Goal: Check status: Check status

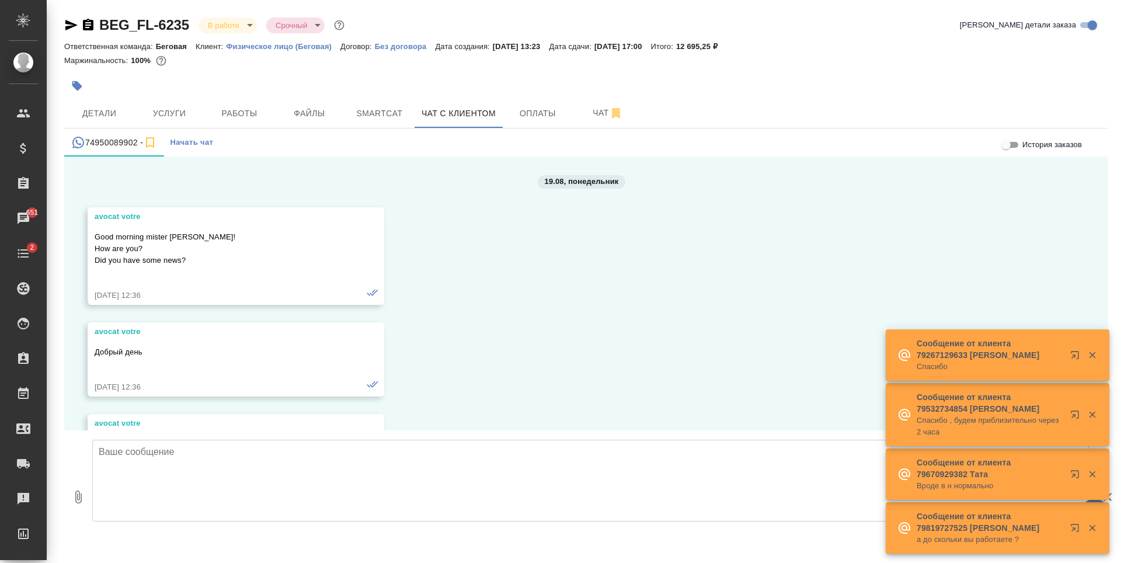
scroll to position [9246, 0]
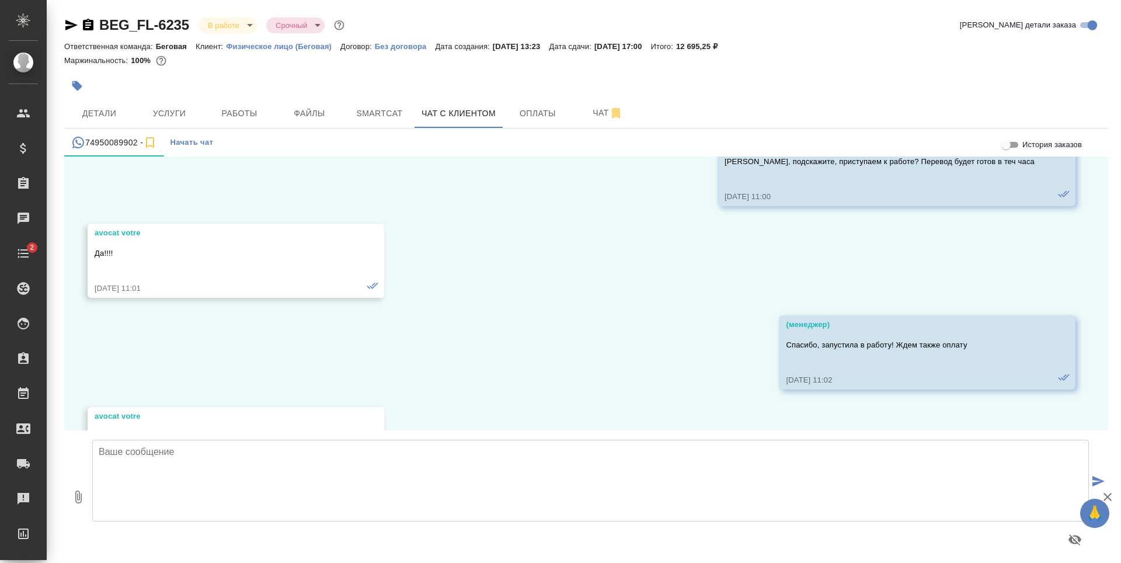
scroll to position [9246, 0]
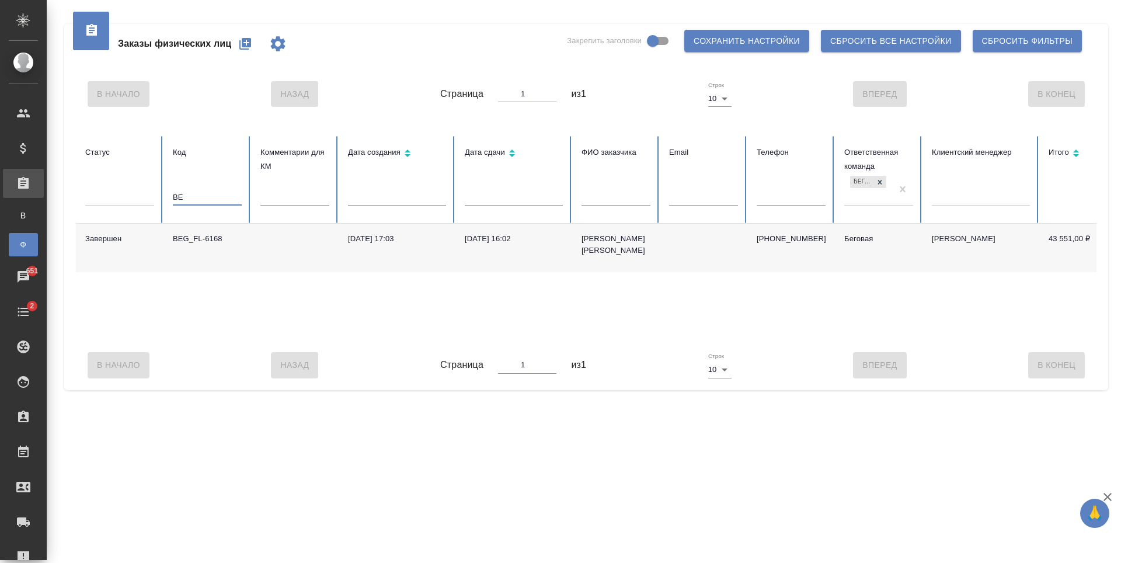
type input "B"
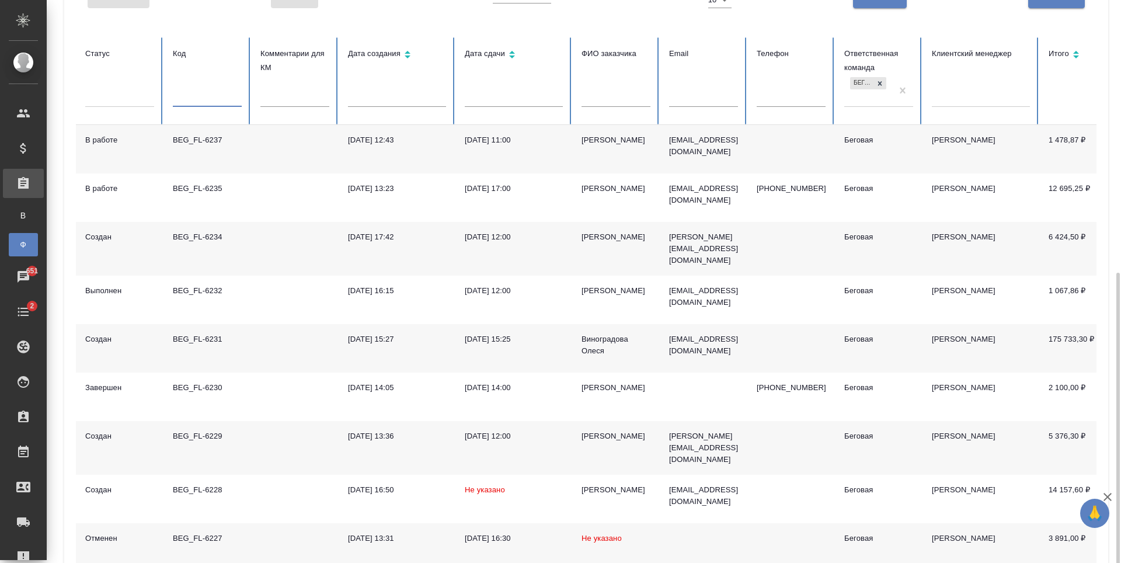
scroll to position [215, 0]
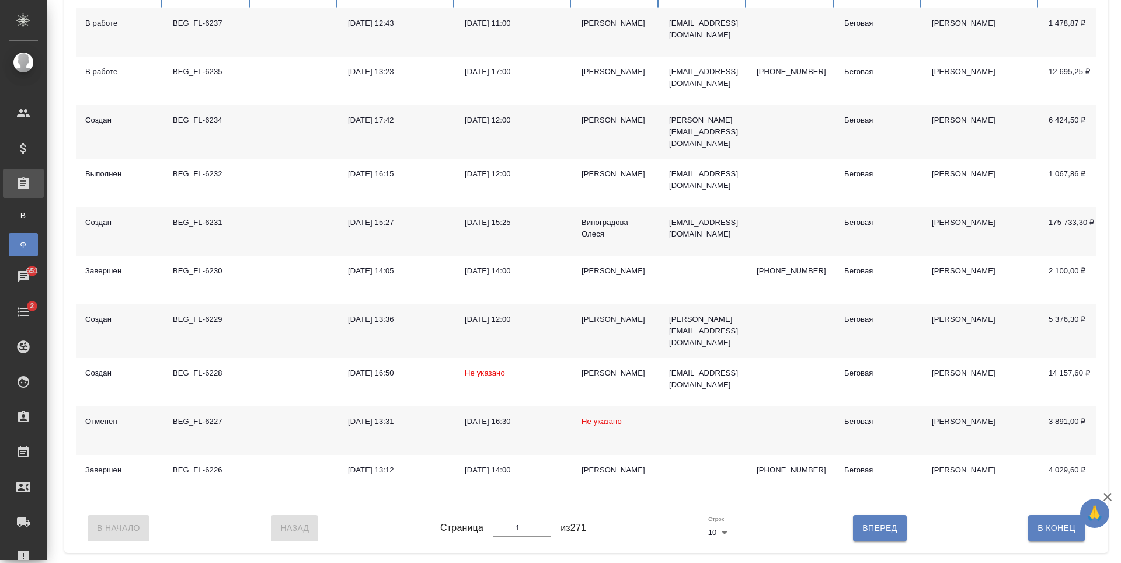
type input "2"
click at [544, 528] on input "2" at bounding box center [522, 528] width 58 height 16
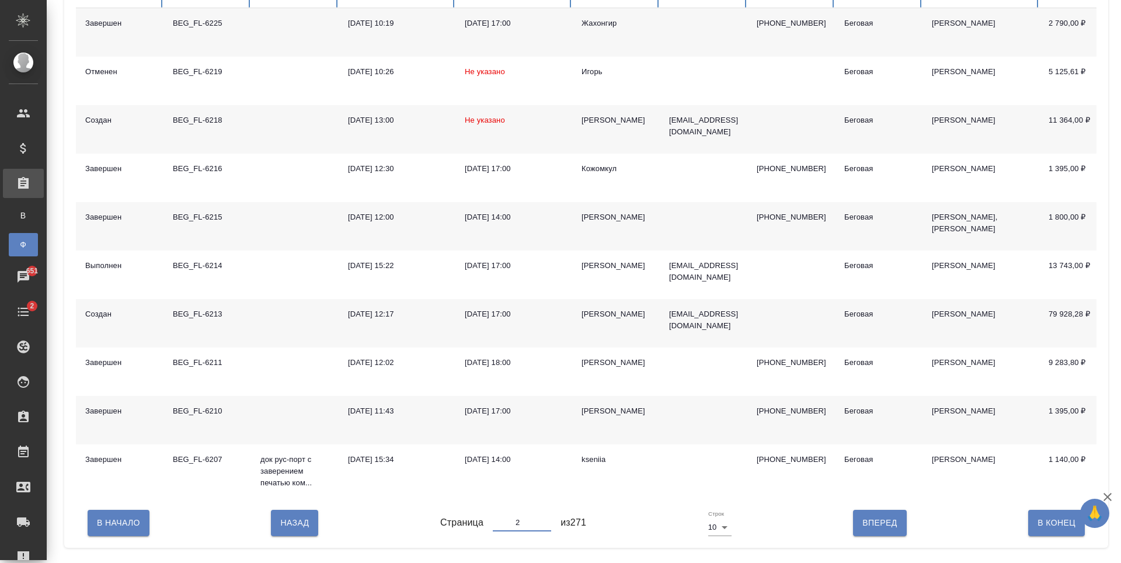
type input "3"
click at [542, 531] on input "3" at bounding box center [522, 522] width 58 height 16
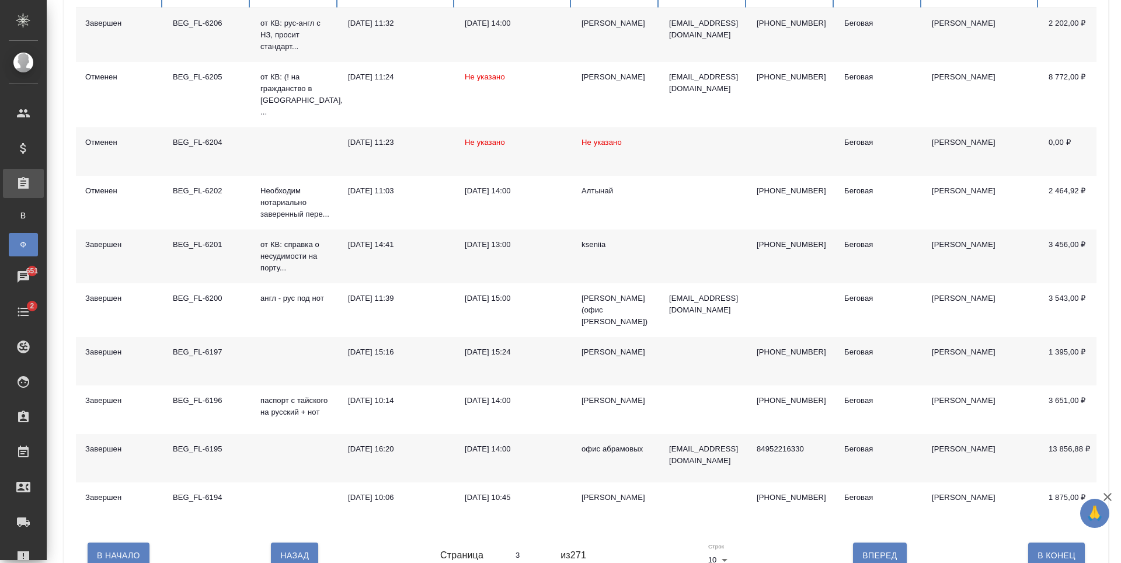
type input "4"
click at [543, 551] on input "4" at bounding box center [522, 555] width 58 height 16
type input "5"
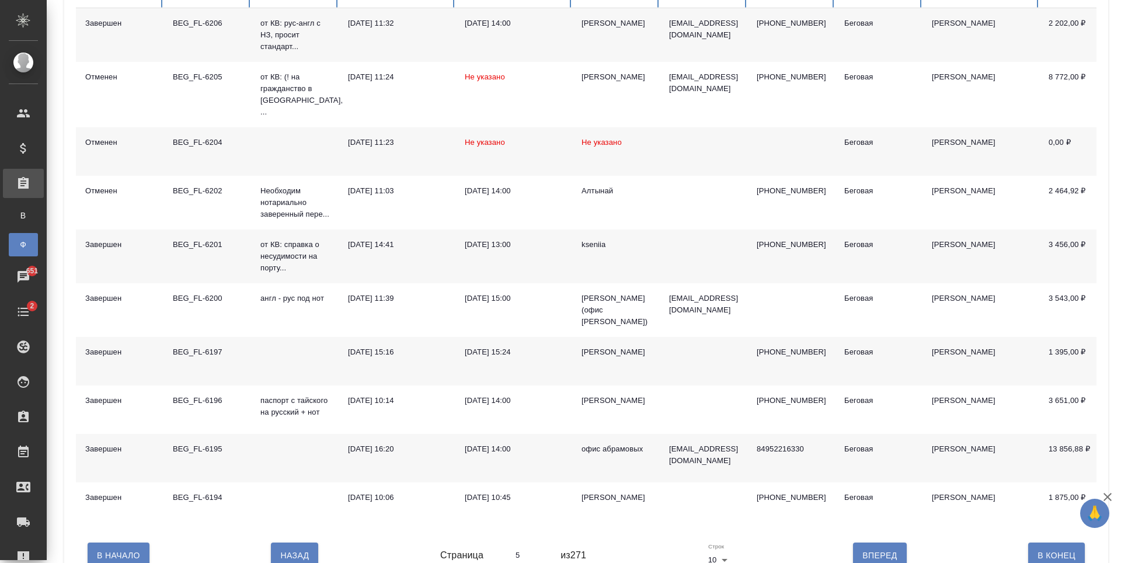
click at [543, 551] on input "5" at bounding box center [522, 555] width 58 height 16
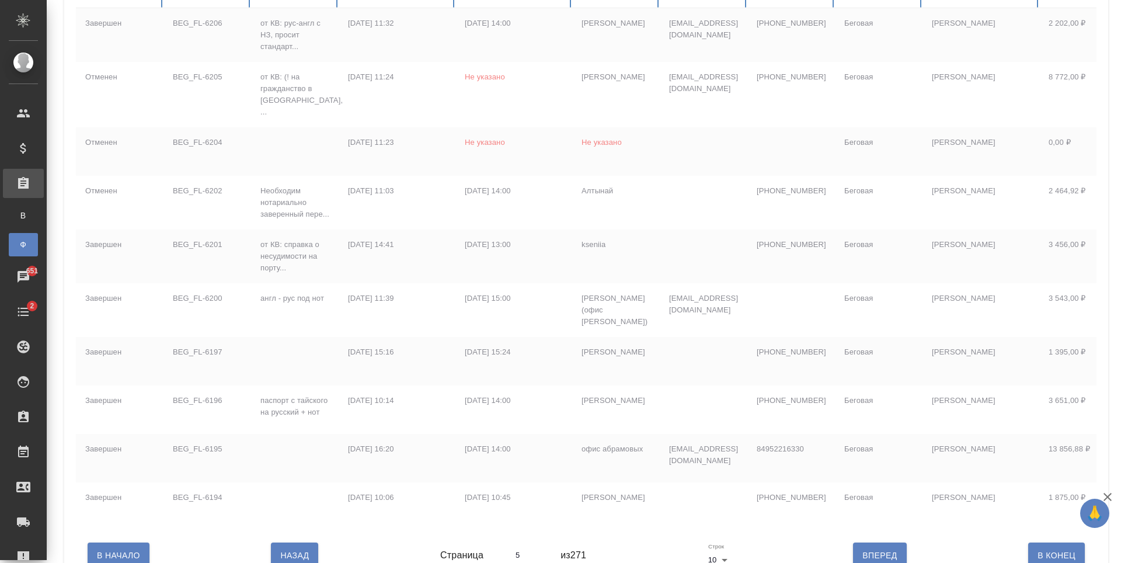
type input "4"
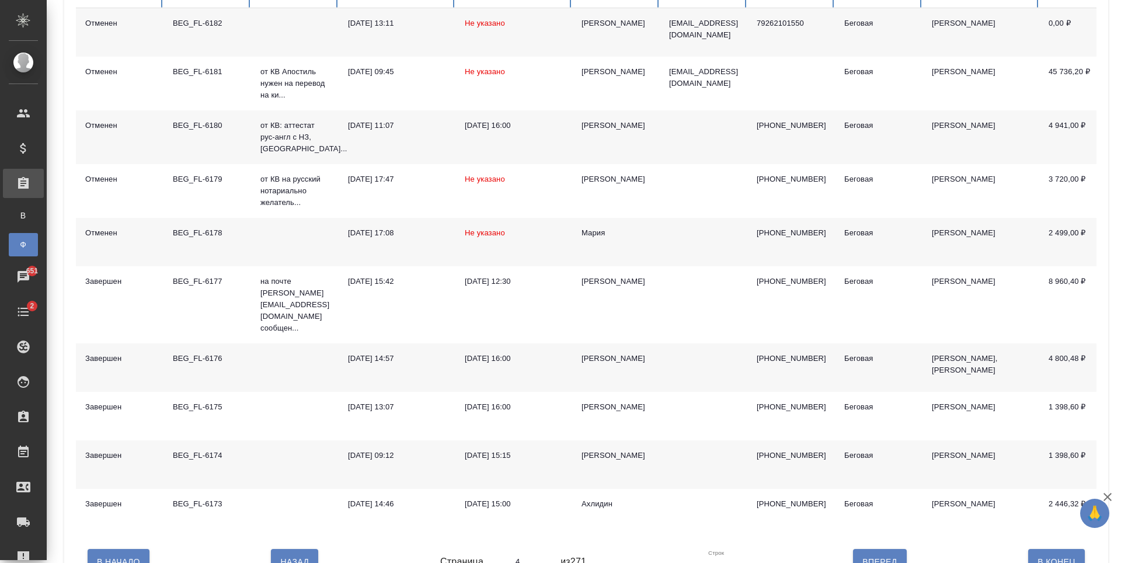
type input "4"
click at [543, 555] on input "4" at bounding box center [522, 562] width 58 height 16
type input "3"
click at [543, 555] on input "3" at bounding box center [522, 562] width 58 height 16
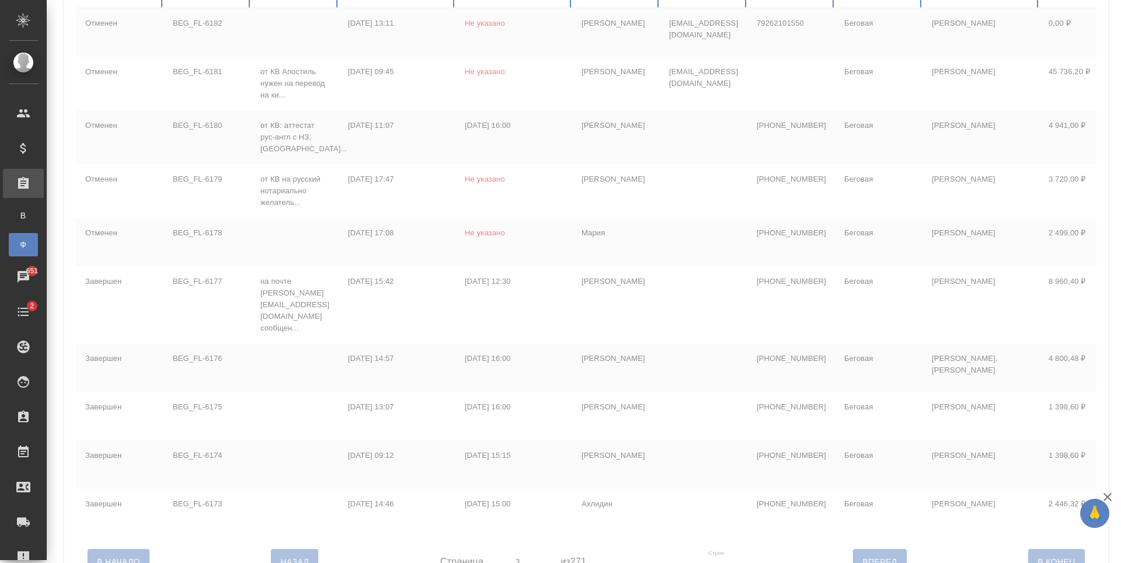
click at [543, 555] on div at bounding box center [586, 561] width 1021 height 49
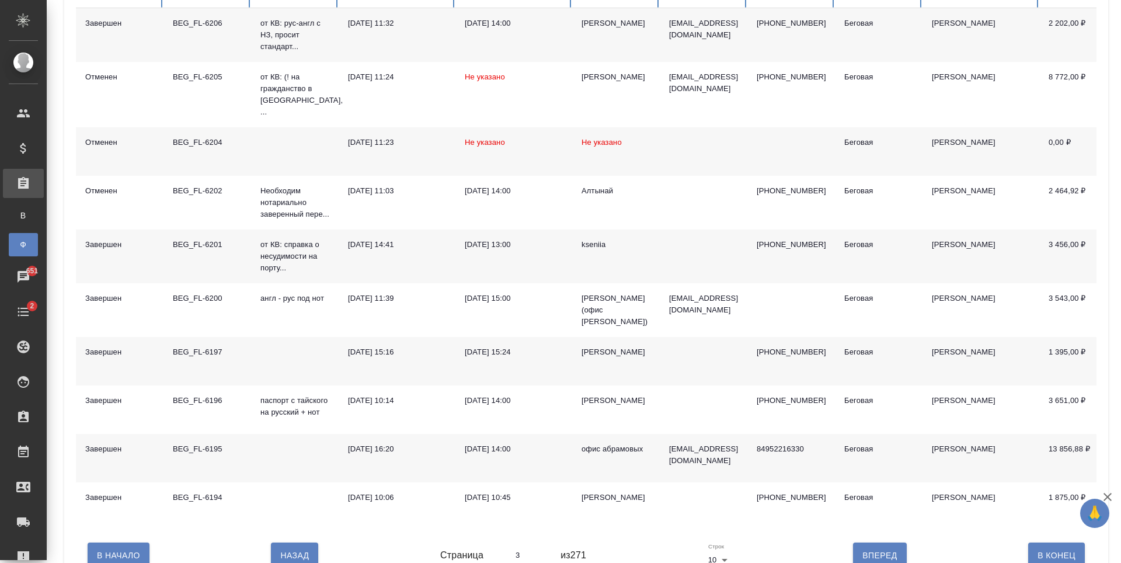
type input "2"
click at [543, 555] on input "2" at bounding box center [522, 555] width 58 height 16
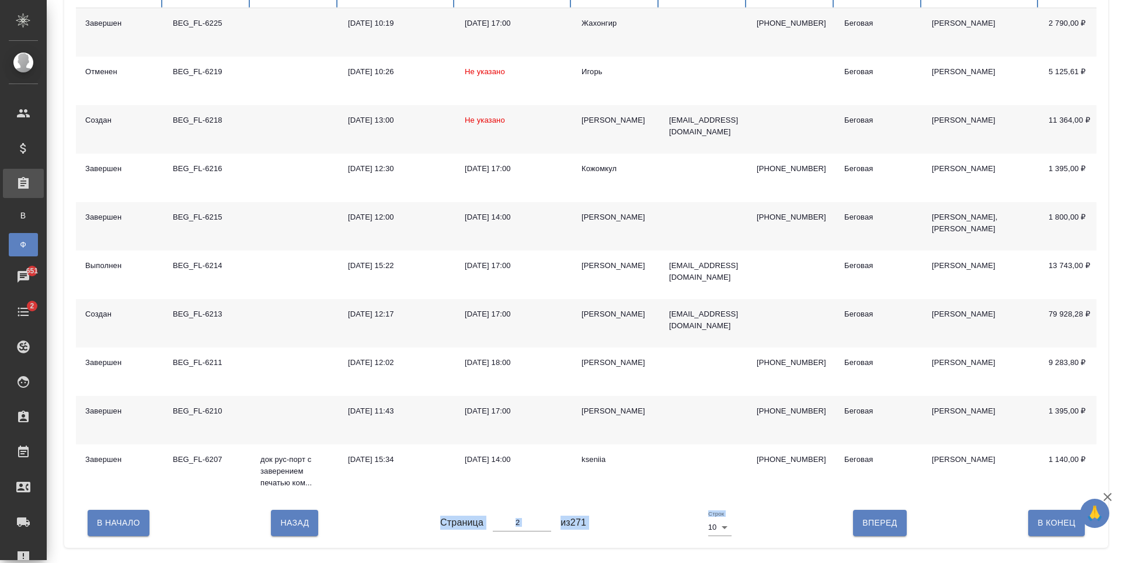
type input "1"
click at [544, 531] on input "1" at bounding box center [522, 522] width 58 height 16
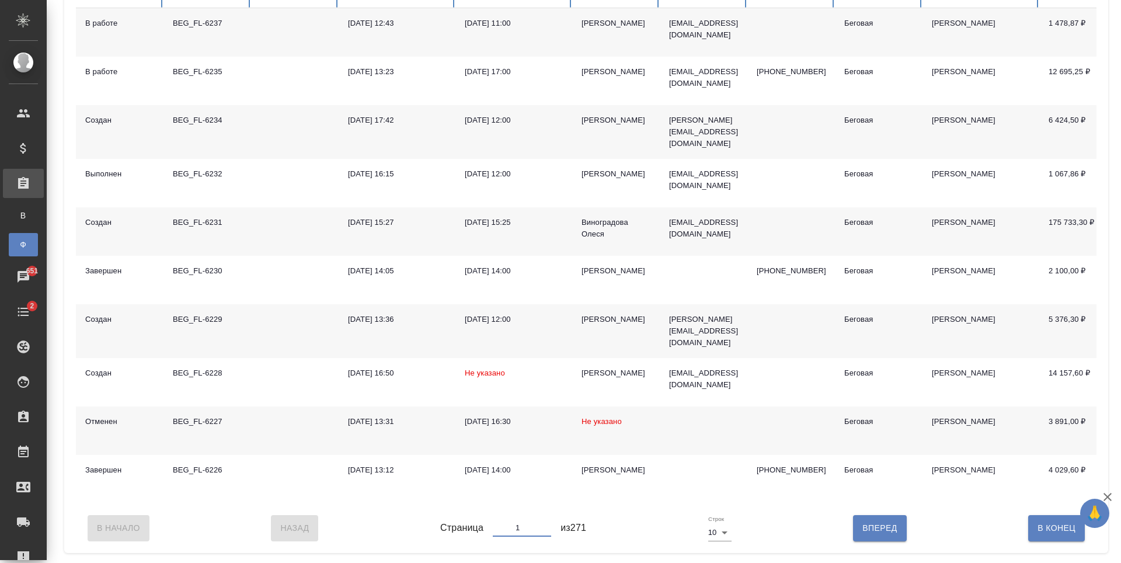
type input "2"
click at [542, 527] on input "2" at bounding box center [522, 528] width 58 height 16
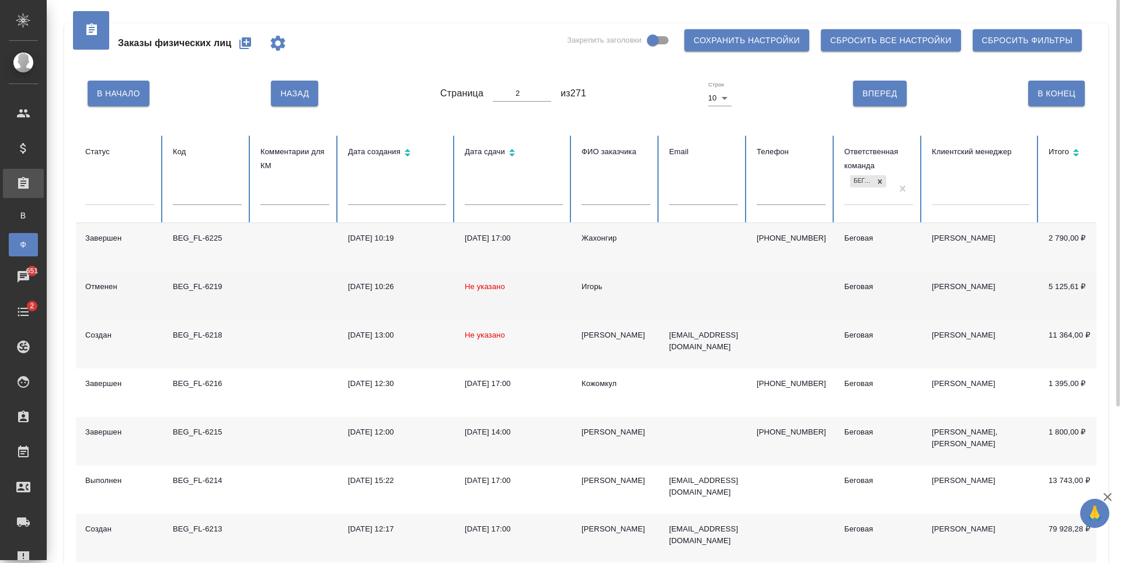
scroll to position [0, 0]
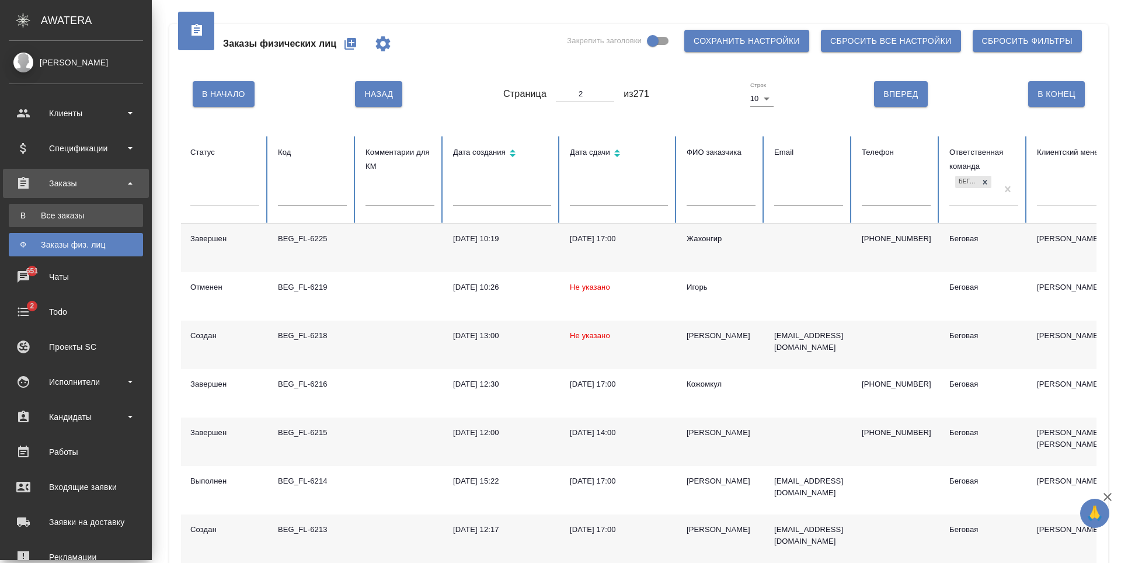
click at [53, 217] on div "Все заказы" at bounding box center [76, 216] width 123 height 12
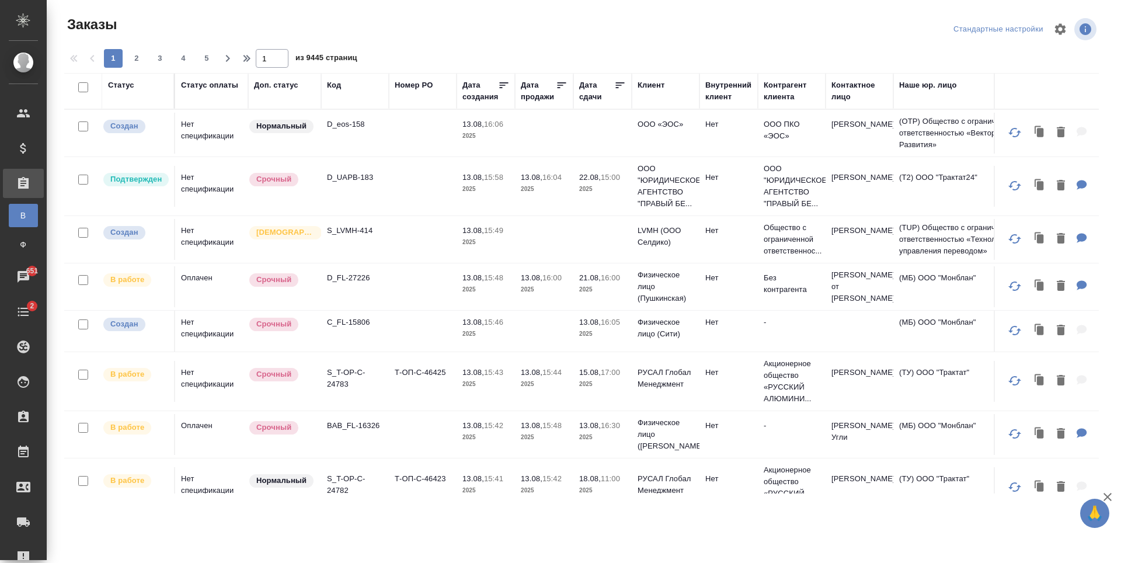
click at [338, 85] on div "Код" at bounding box center [334, 85] width 14 height 12
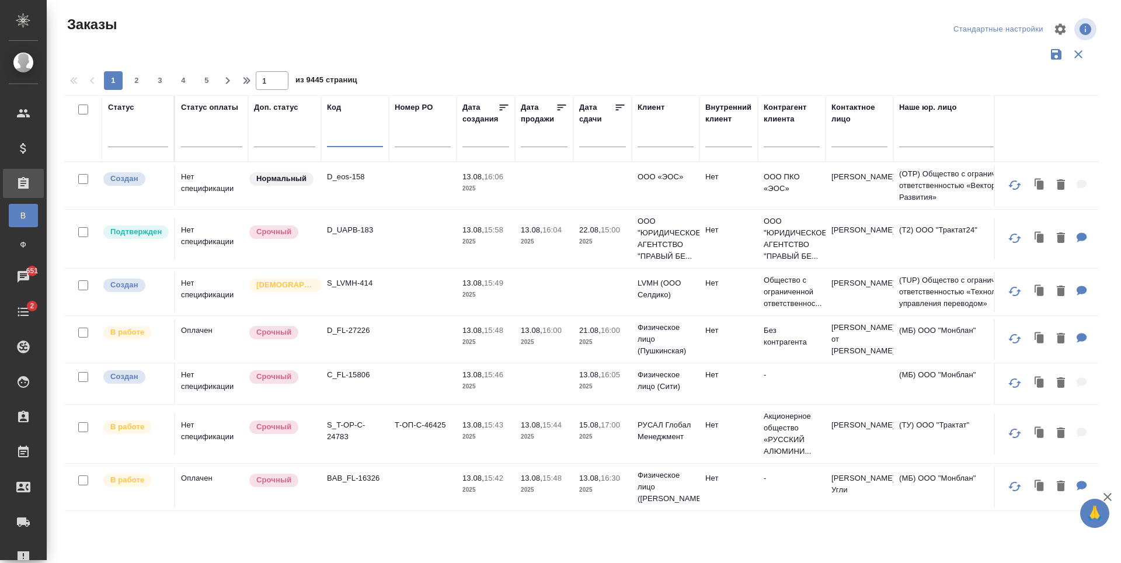
click at [345, 136] on input "text" at bounding box center [355, 140] width 56 height 15
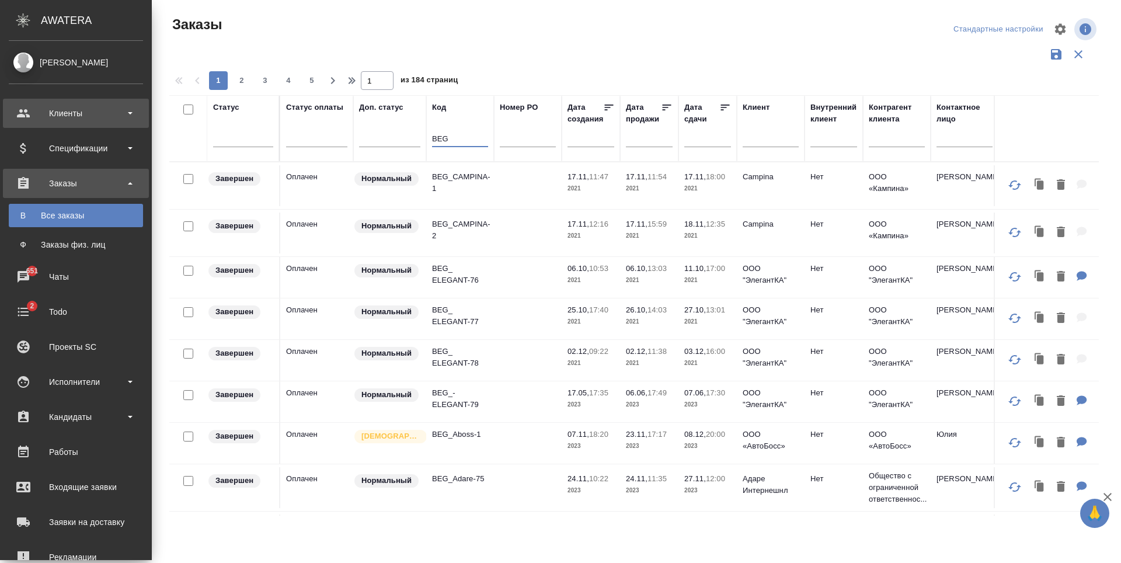
type input "BEG"
click at [104, 116] on div "Клиенты" at bounding box center [76, 114] width 134 height 18
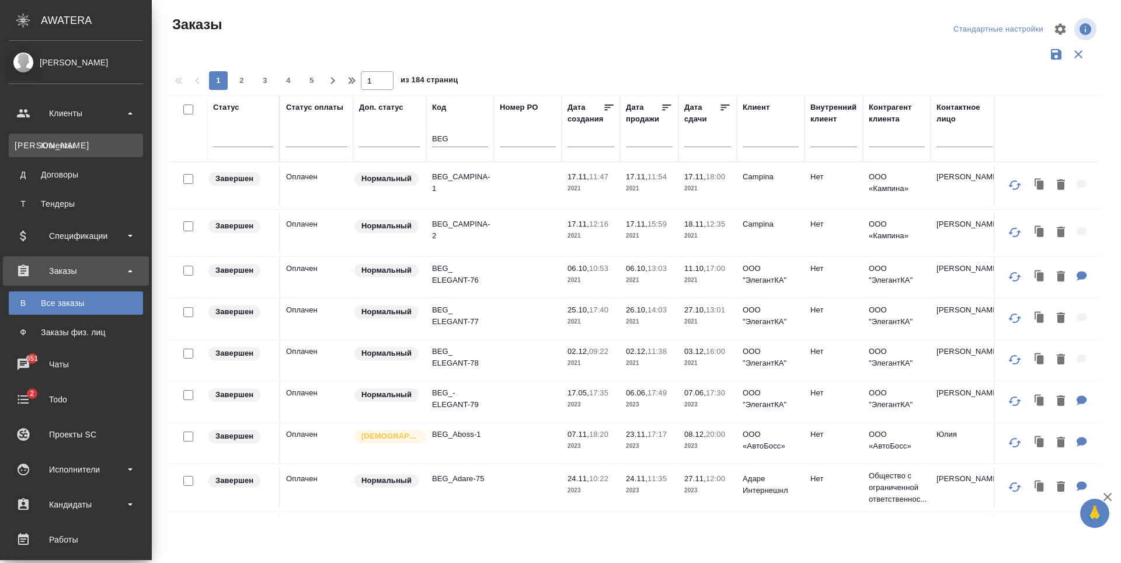
click at [92, 147] on div "Клиенты" at bounding box center [76, 146] width 123 height 12
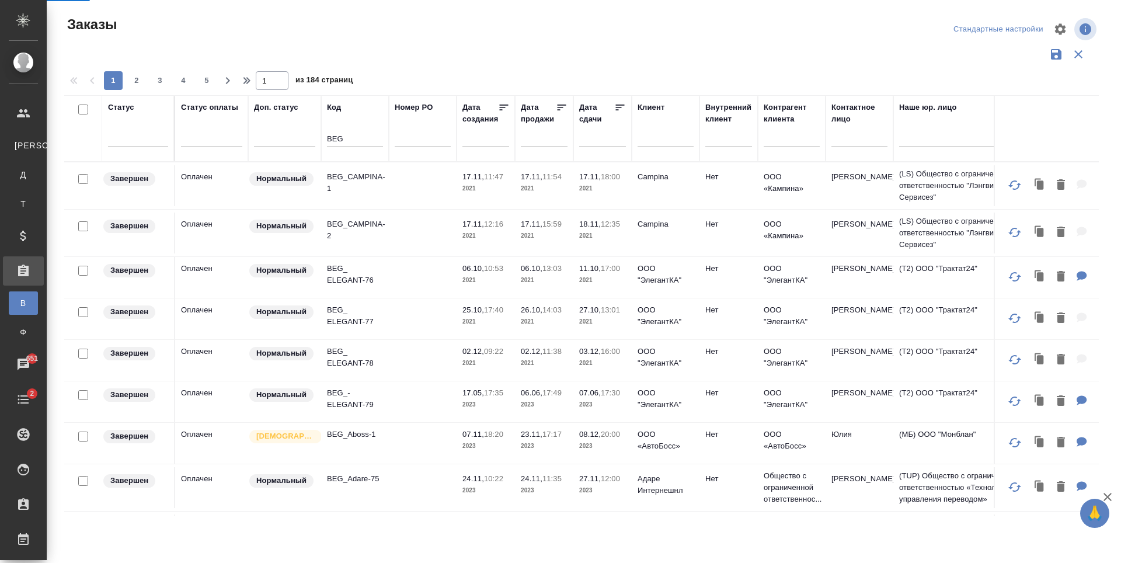
select select "RU"
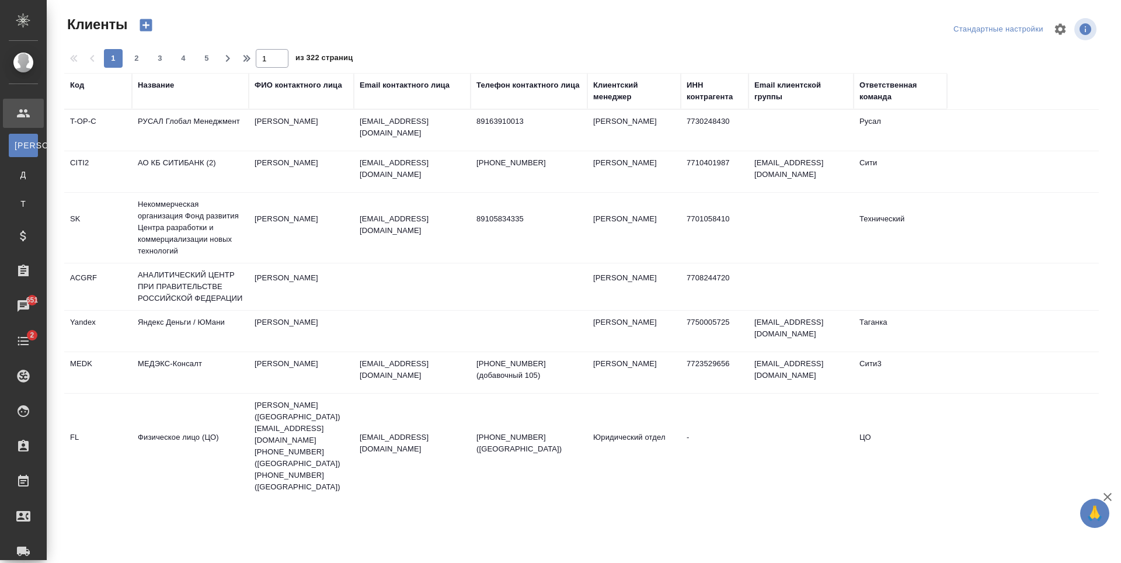
click at [869, 86] on div "Ответственная команда" at bounding box center [901, 90] width 82 height 23
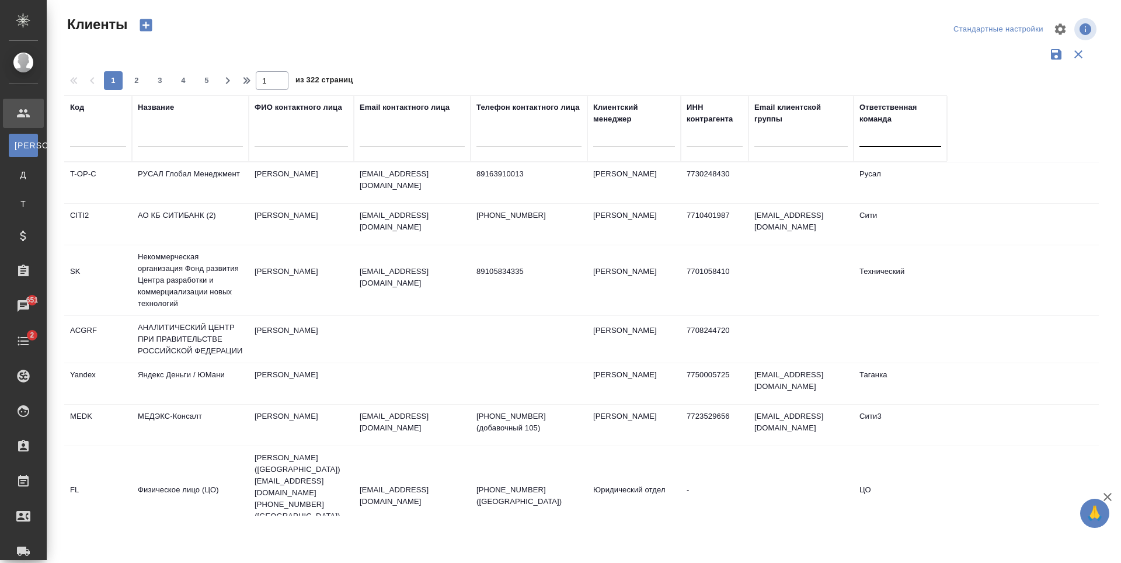
click at [882, 136] on div at bounding box center [901, 135] width 82 height 17
type input ","
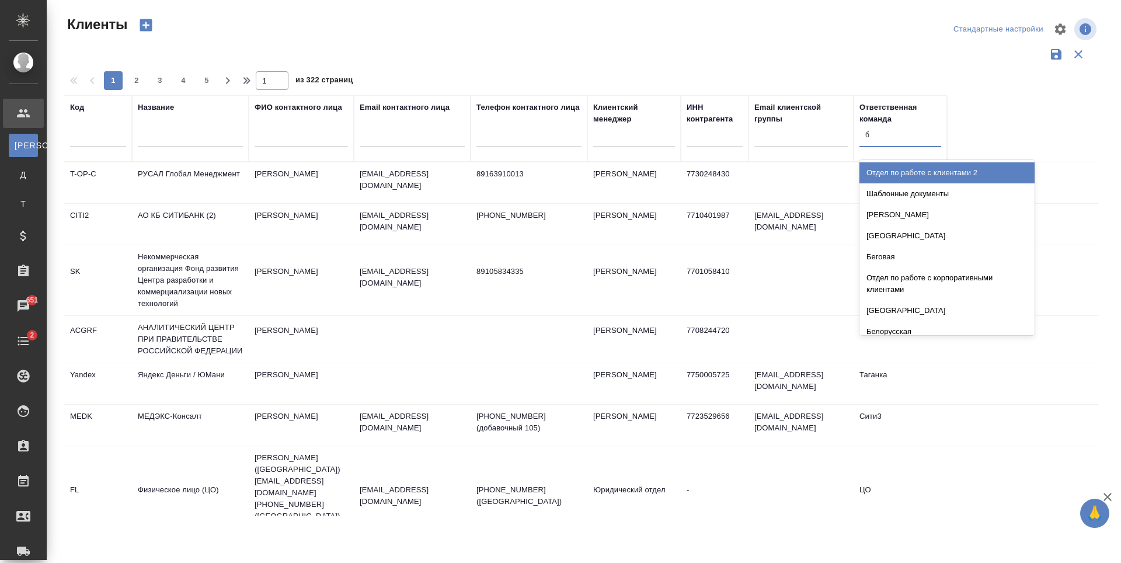
type input "бе"
click at [912, 166] on div "Беговая" at bounding box center [947, 172] width 175 height 21
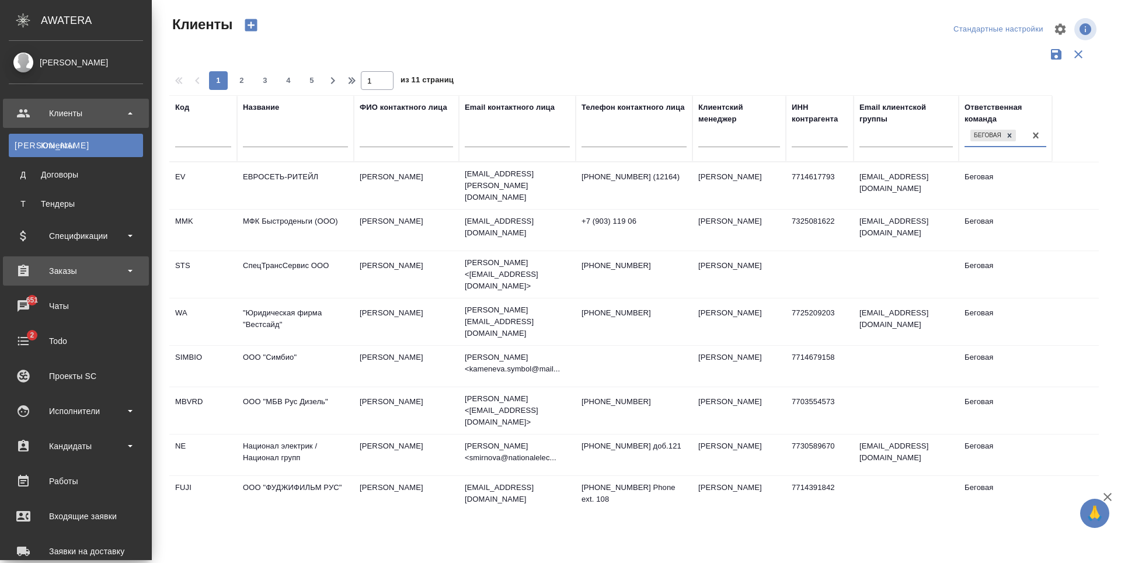
click at [77, 268] on div "Заказы" at bounding box center [76, 271] width 134 height 18
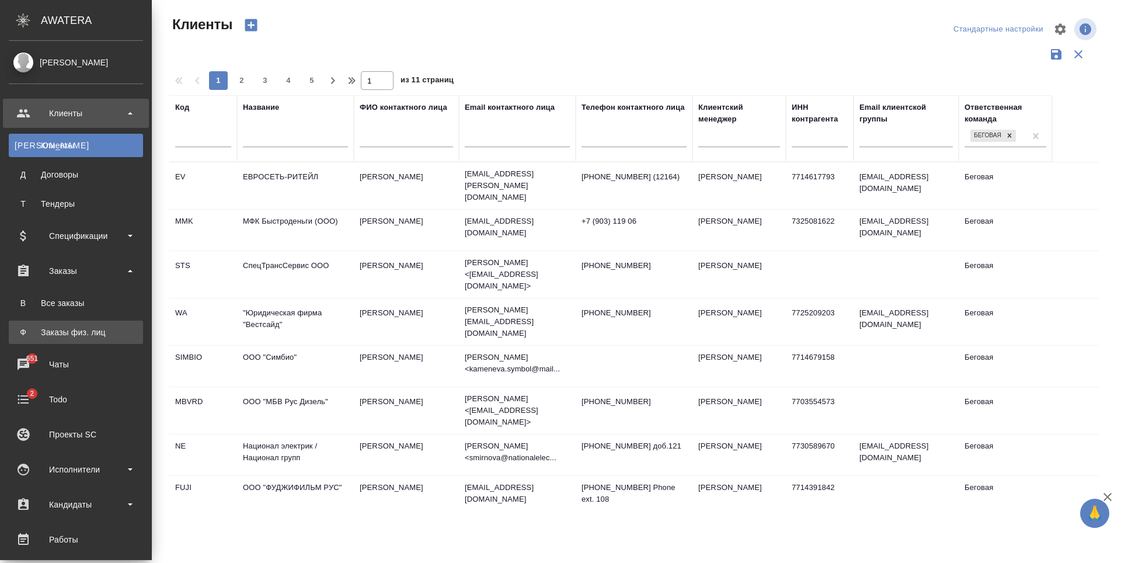
click at [103, 339] on link "Ф Заказы физ. лиц" at bounding box center [76, 332] width 134 height 23
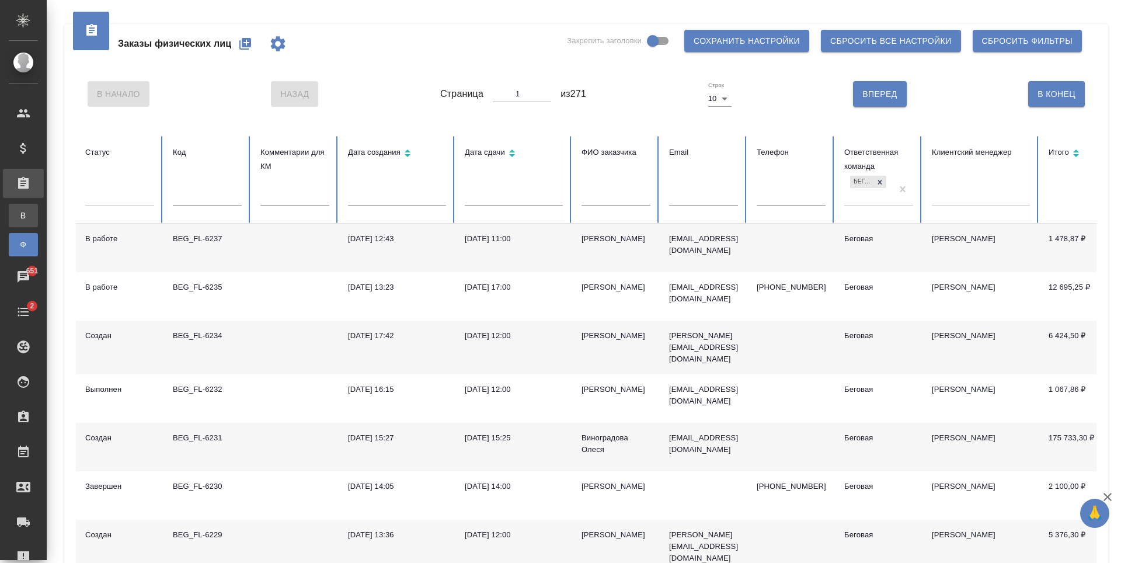
click at [18, 216] on div "Все заказы" at bounding box center [9, 216] width 18 height 12
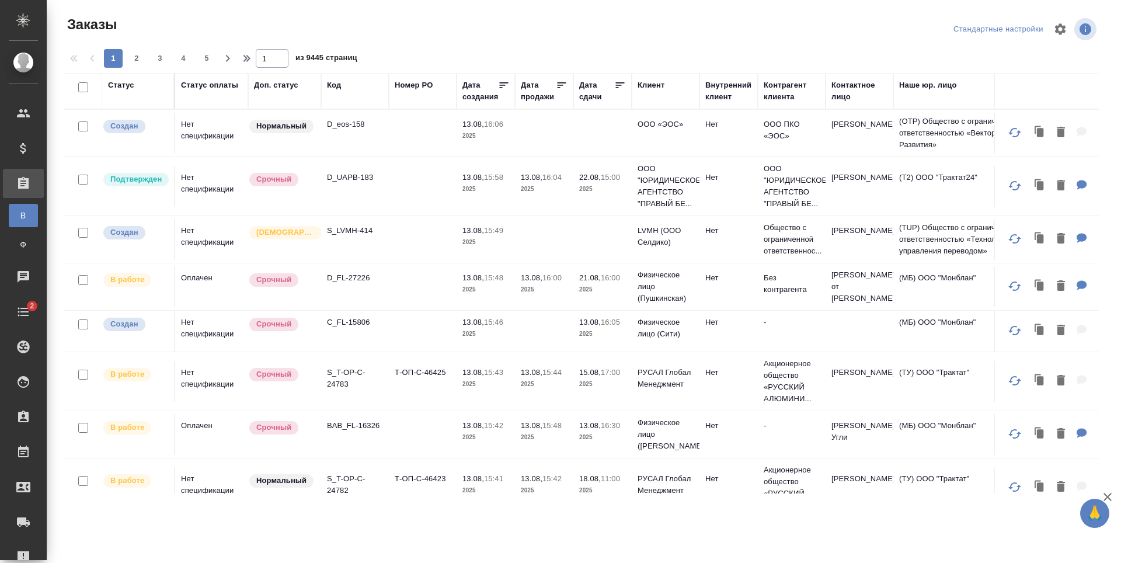
click at [430, 86] on div "Номер PO" at bounding box center [414, 85] width 38 height 12
click at [418, 68] on div "1 2 3 4 5 1 из 9445 страниц" at bounding box center [586, 58] width 1044 height 19
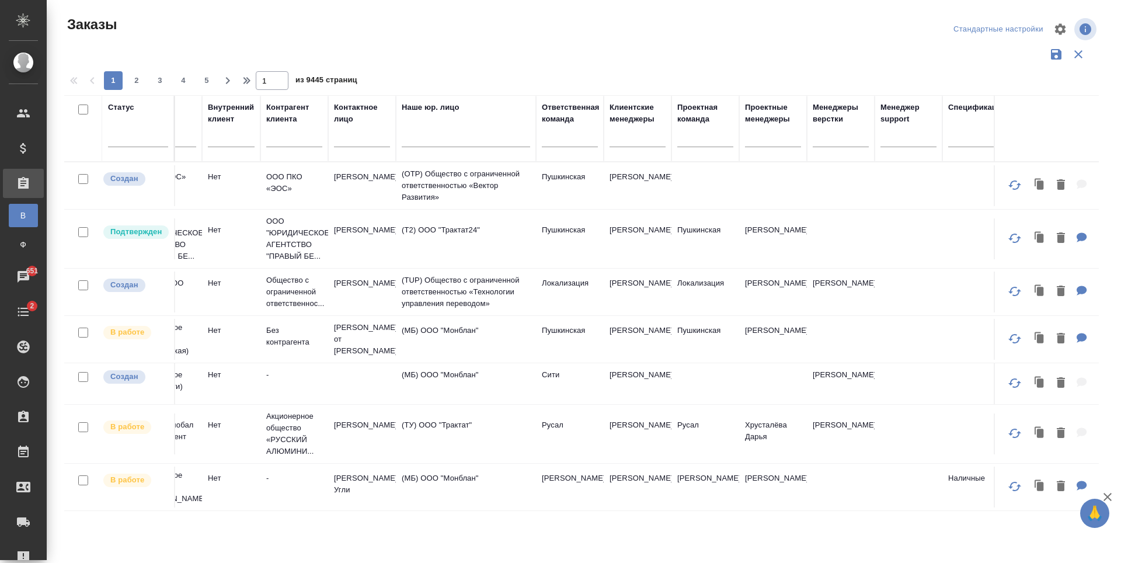
scroll to position [0, 495]
click at [551, 128] on div at bounding box center [572, 135] width 56 height 17
type input "бег"
click at [646, 175] on div "Беговая" at bounding box center [631, 172] width 175 height 21
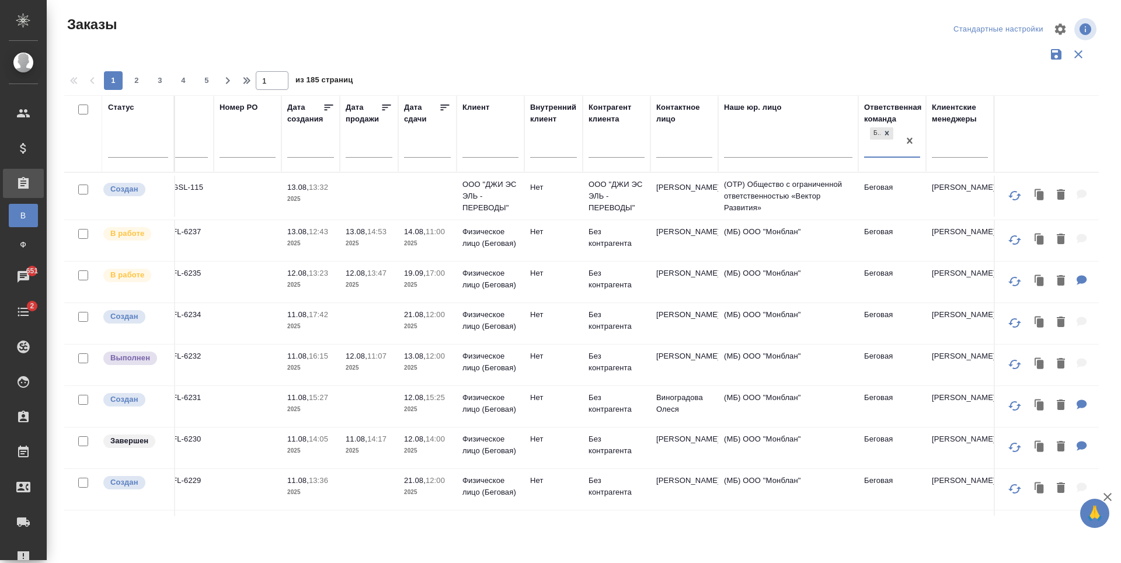
scroll to position [0, 76]
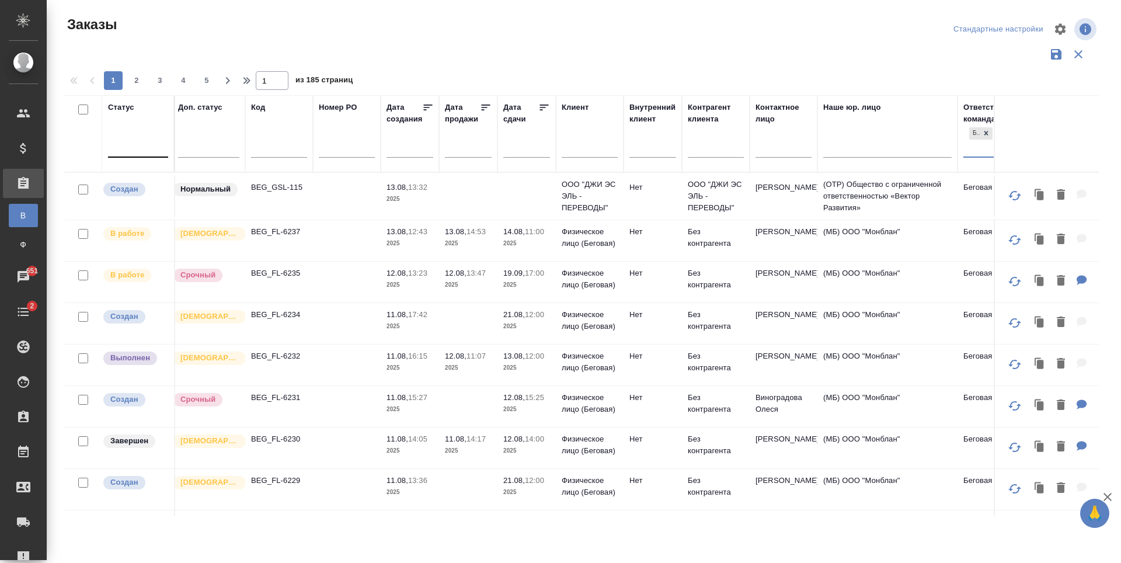
click at [120, 144] on div at bounding box center [138, 145] width 60 height 17
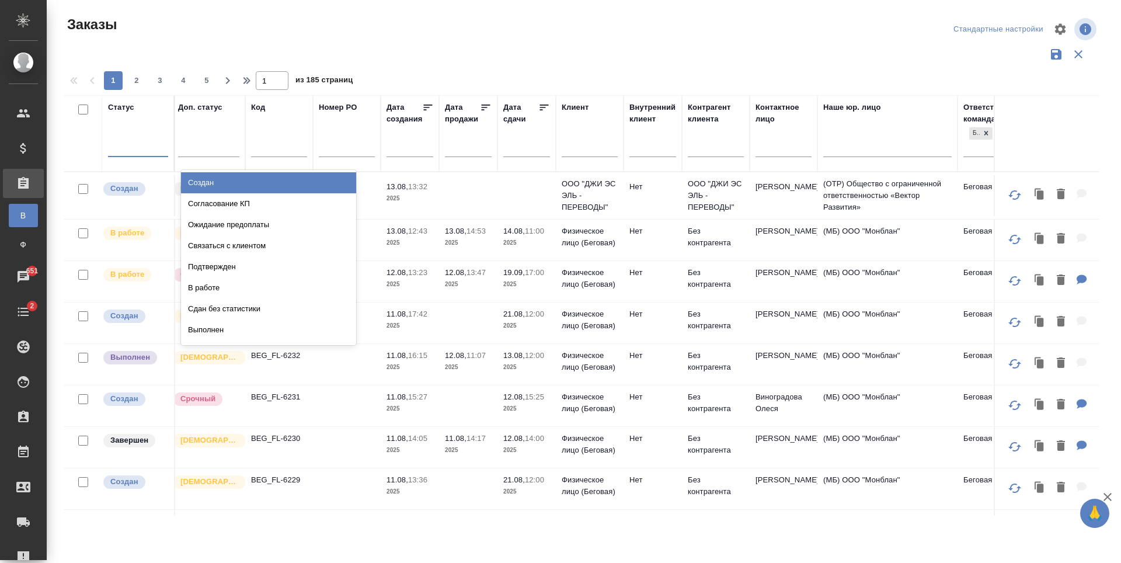
click at [242, 187] on div "Создан" at bounding box center [268, 182] width 175 height 21
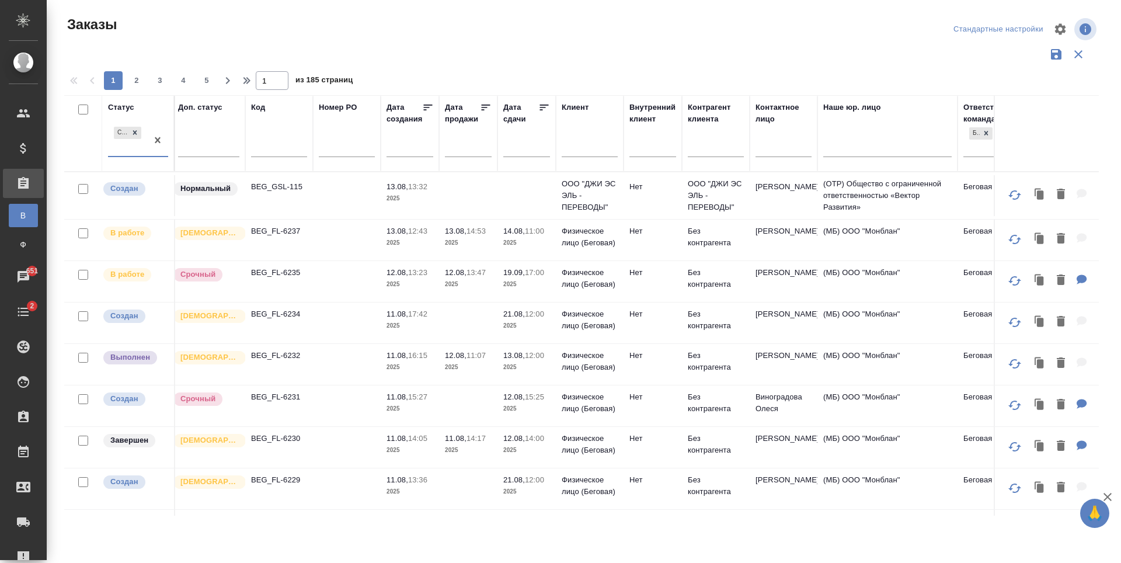
click at [146, 149] on div "Создан" at bounding box center [127, 140] width 39 height 32
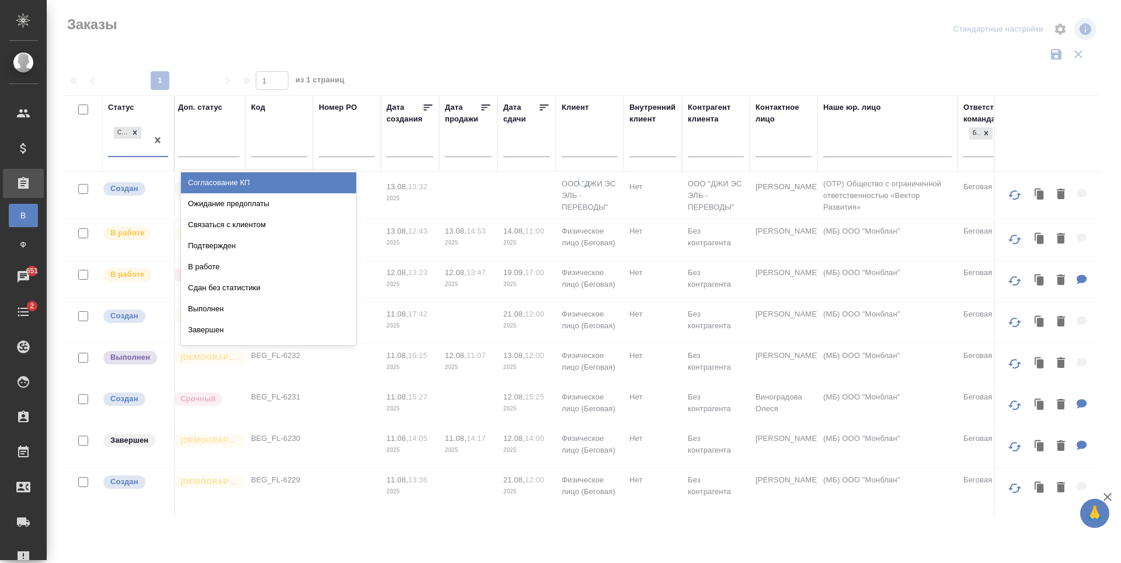
click at [246, 168] on th "Код" at bounding box center [279, 133] width 68 height 76
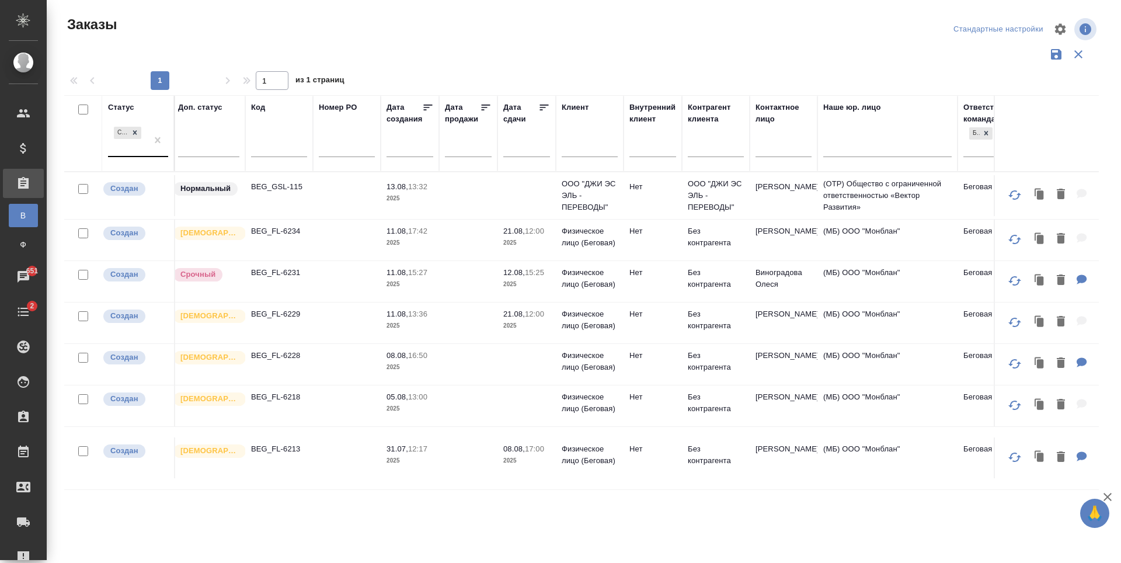
click at [135, 149] on div "Создан" at bounding box center [127, 140] width 39 height 32
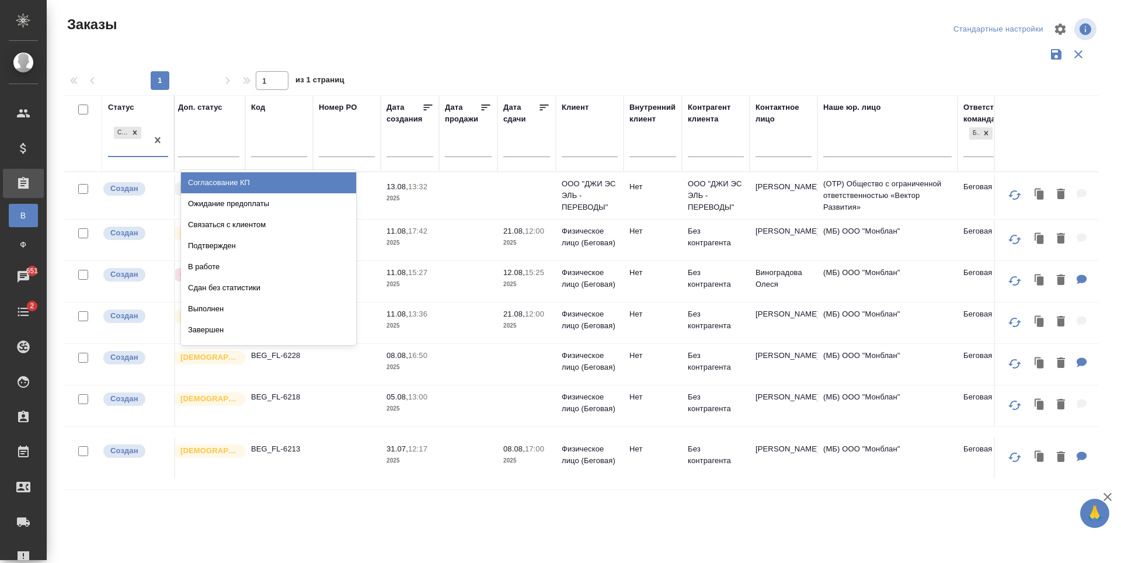
click at [255, 183] on div "Согласование КП" at bounding box center [268, 182] width 175 height 21
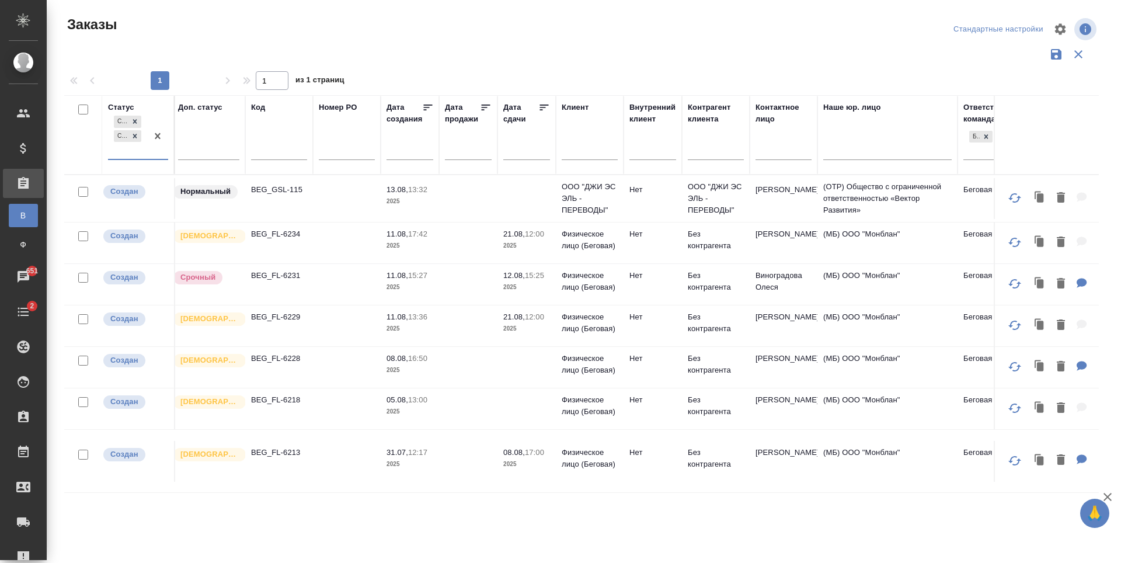
click at [146, 155] on div "Создан Согласование КП" at bounding box center [127, 136] width 39 height 46
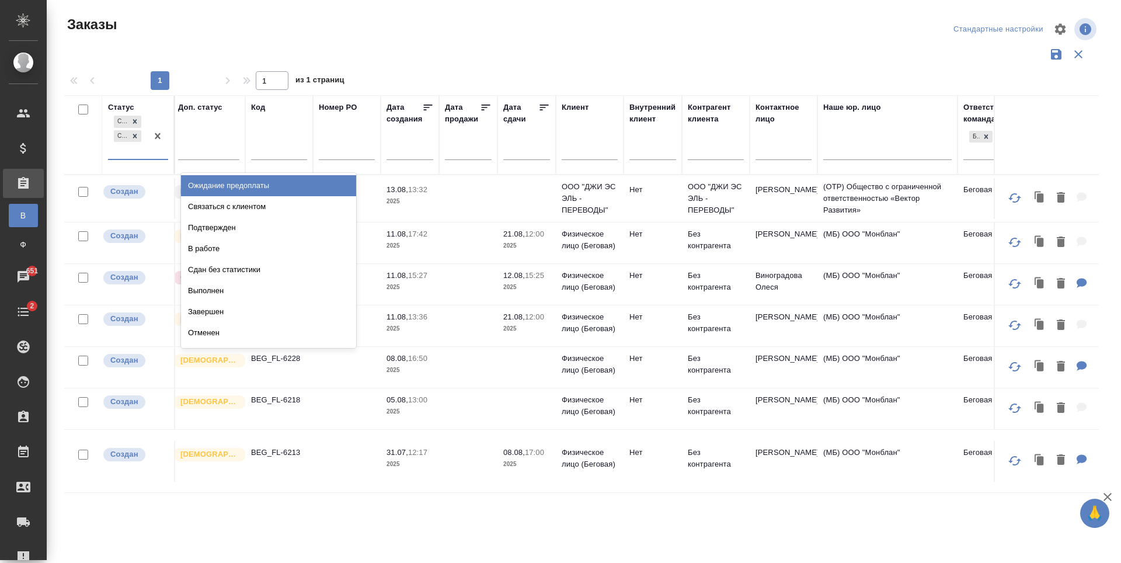
click at [235, 187] on div "Ожидание предоплаты" at bounding box center [268, 185] width 175 height 21
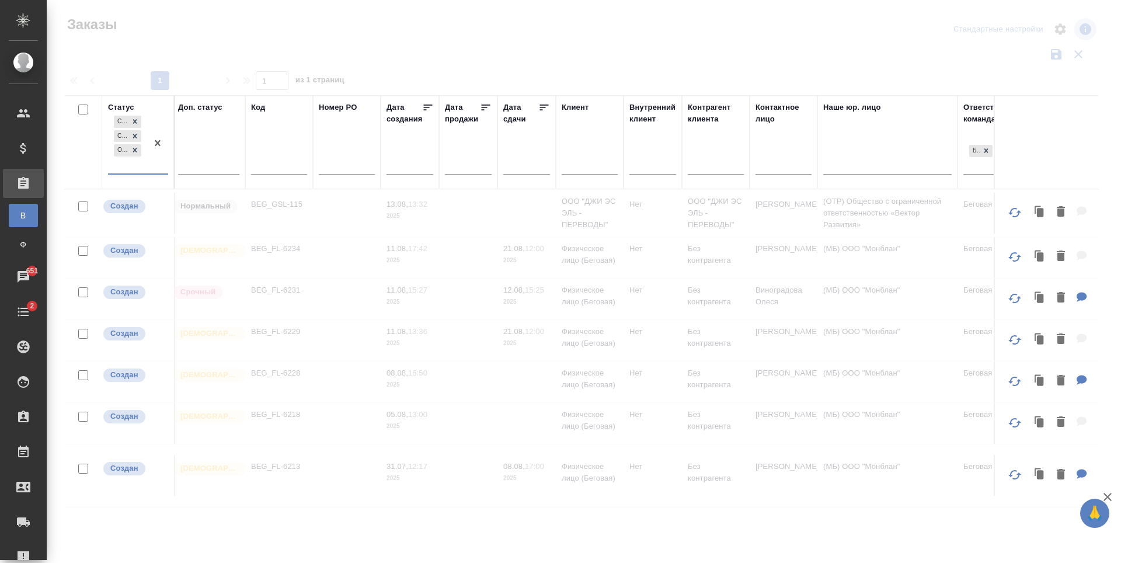
click at [149, 163] on div at bounding box center [157, 143] width 21 height 60
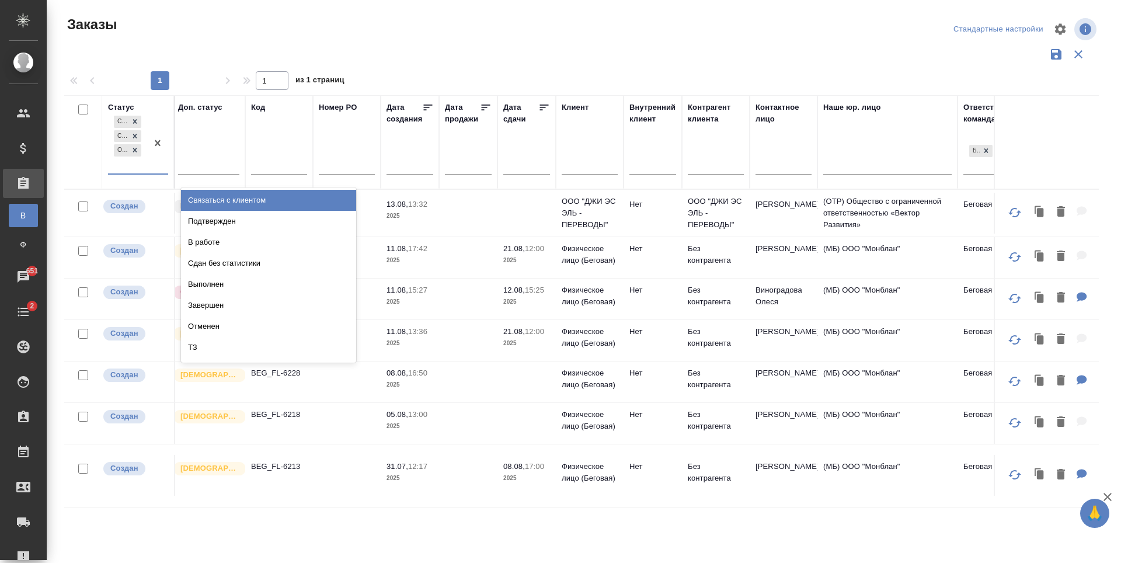
click at [241, 203] on div "Связаться с клиентом" at bounding box center [268, 200] width 175 height 21
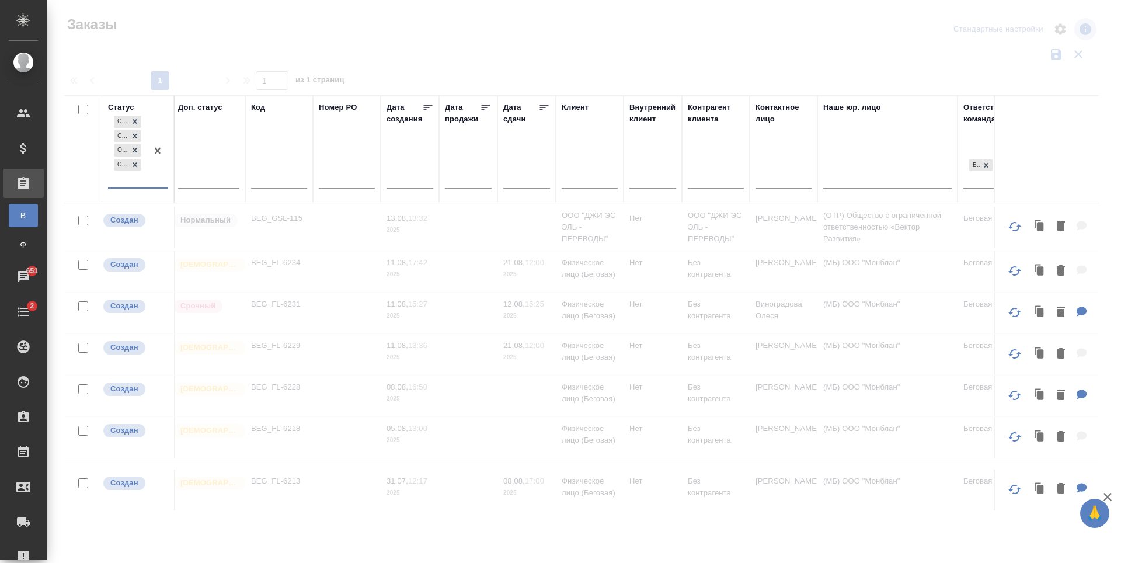
click at [147, 179] on div "Создан Согласование КП Ожидание предоплаты Связаться с клиентом" at bounding box center [127, 150] width 39 height 74
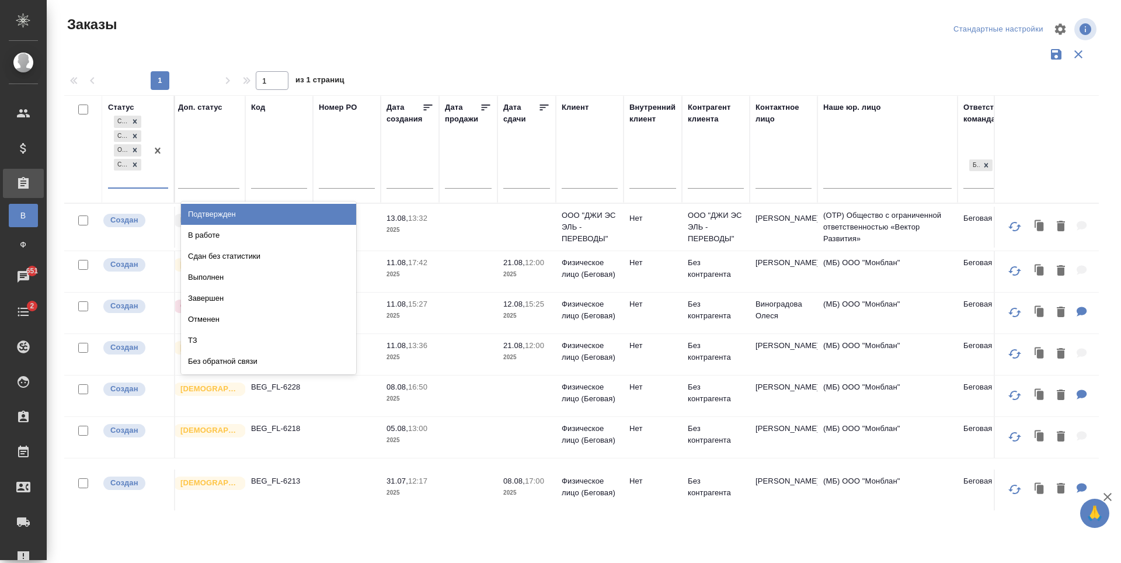
click at [234, 222] on div "Подтвержден" at bounding box center [268, 214] width 175 height 21
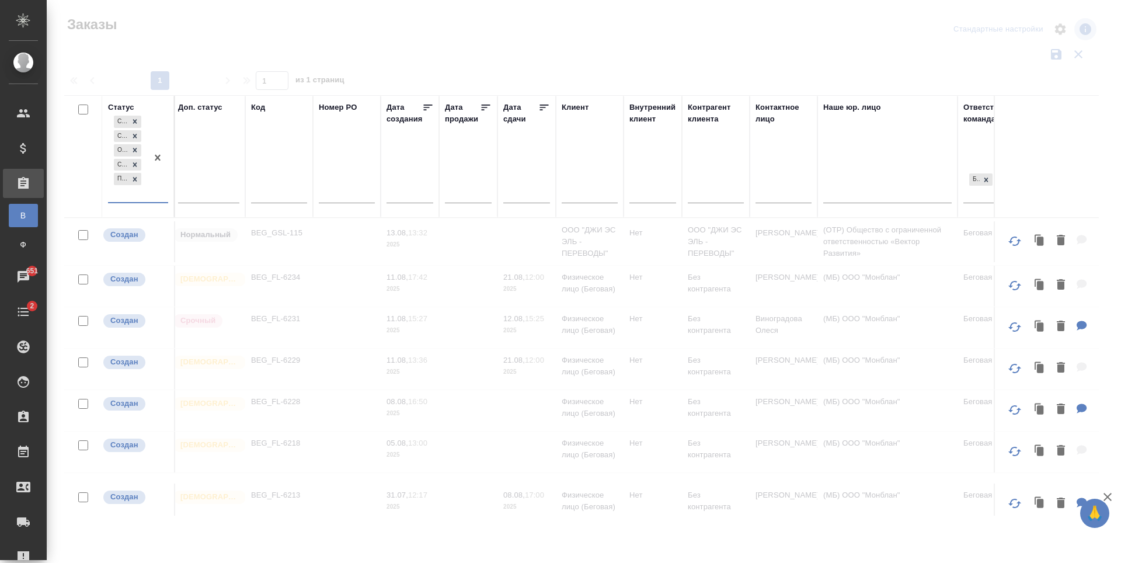
click at [157, 201] on div at bounding box center [157, 157] width 21 height 89
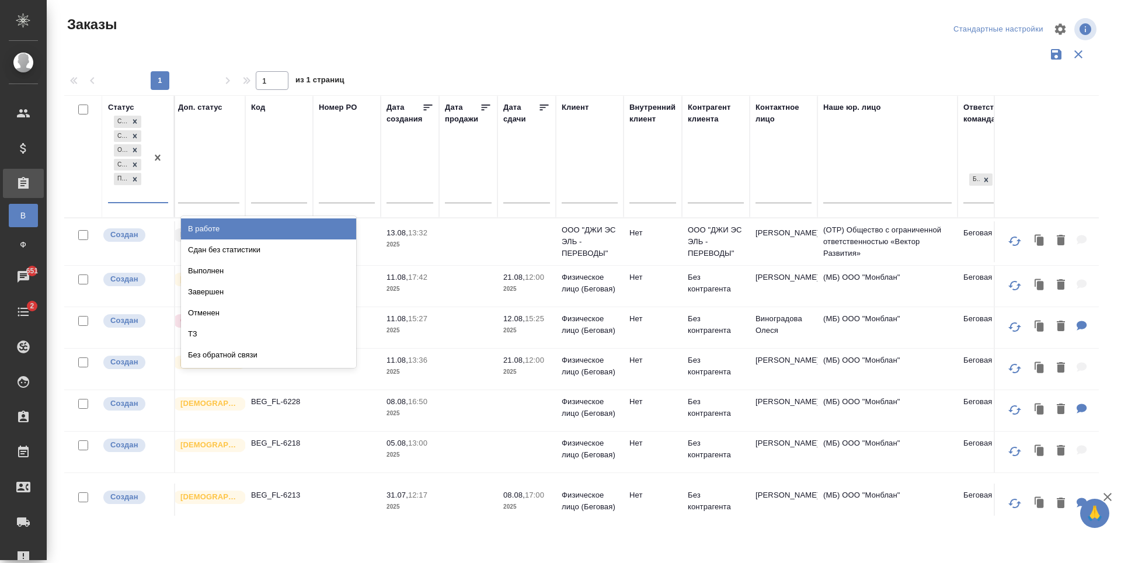
click at [207, 225] on div "В работе" at bounding box center [268, 228] width 175 height 21
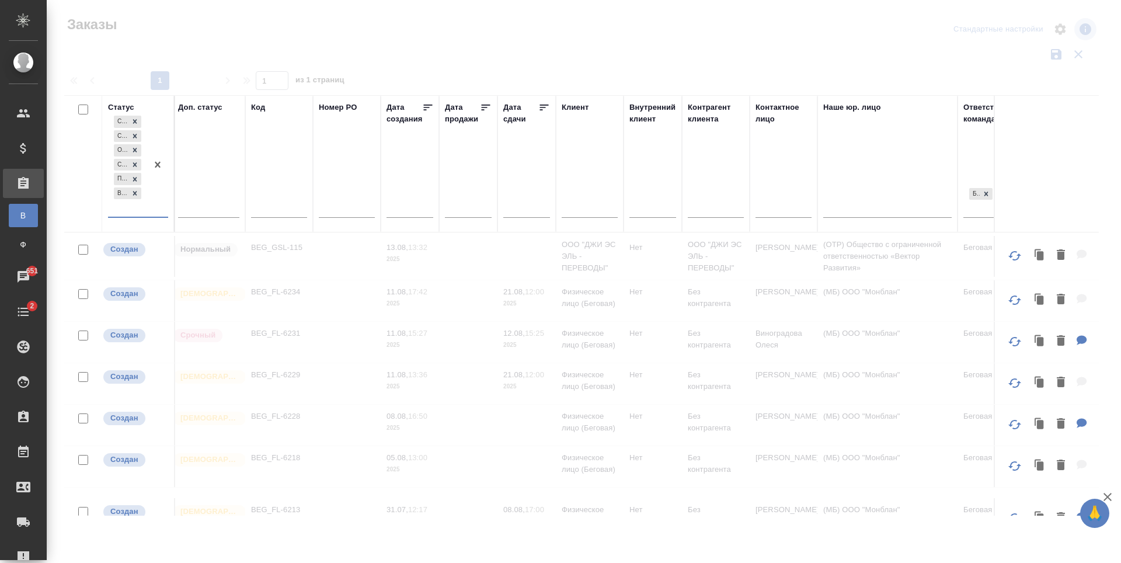
click at [158, 204] on div at bounding box center [157, 164] width 21 height 103
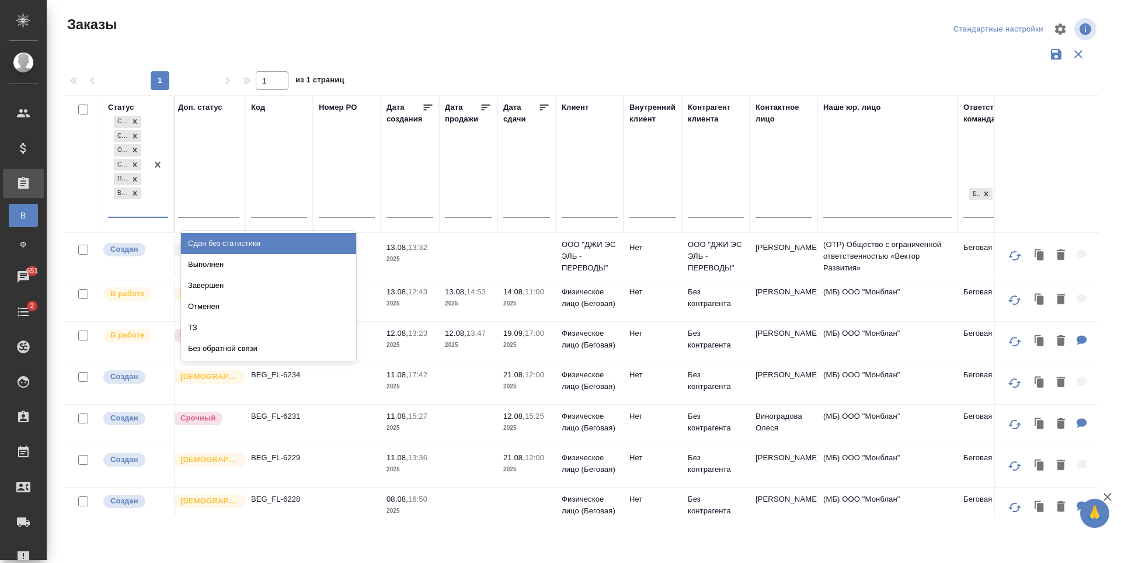
click at [248, 248] on div "Сдан без статистики" at bounding box center [268, 243] width 175 height 21
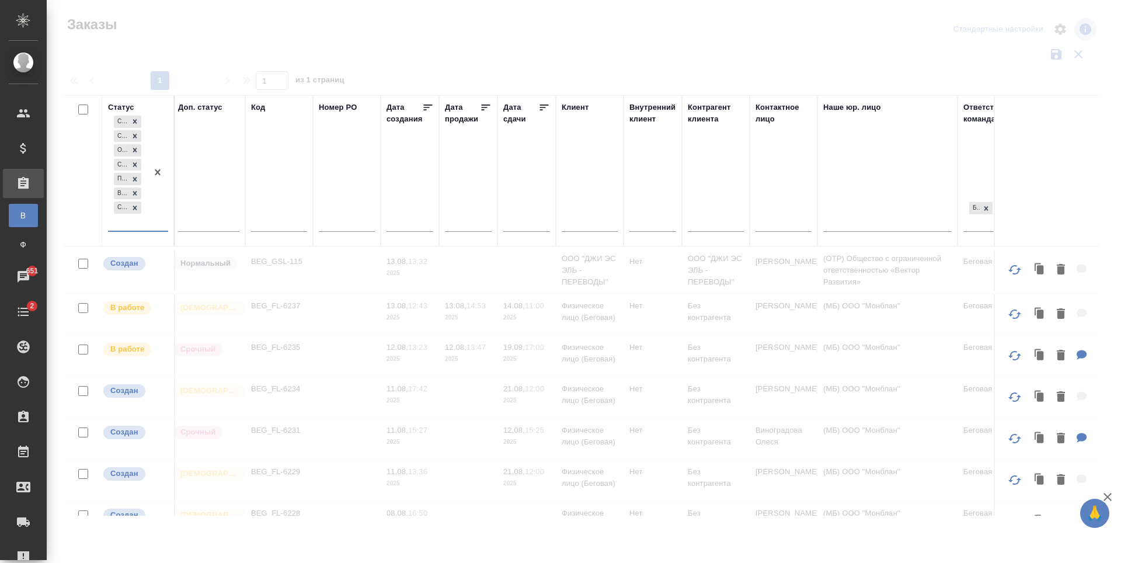
click at [145, 221] on div "Создан Согласование КП Ожидание предоплаты Связаться с клиентом Подтвержден В р…" at bounding box center [127, 171] width 39 height 117
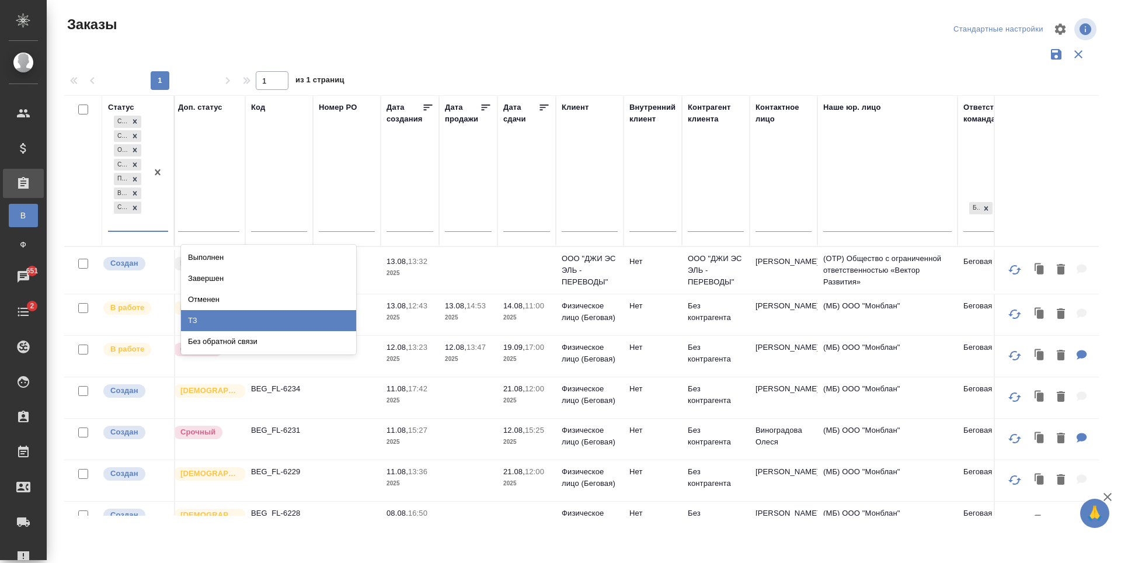
click at [243, 319] on div "ТЗ" at bounding box center [268, 320] width 175 height 21
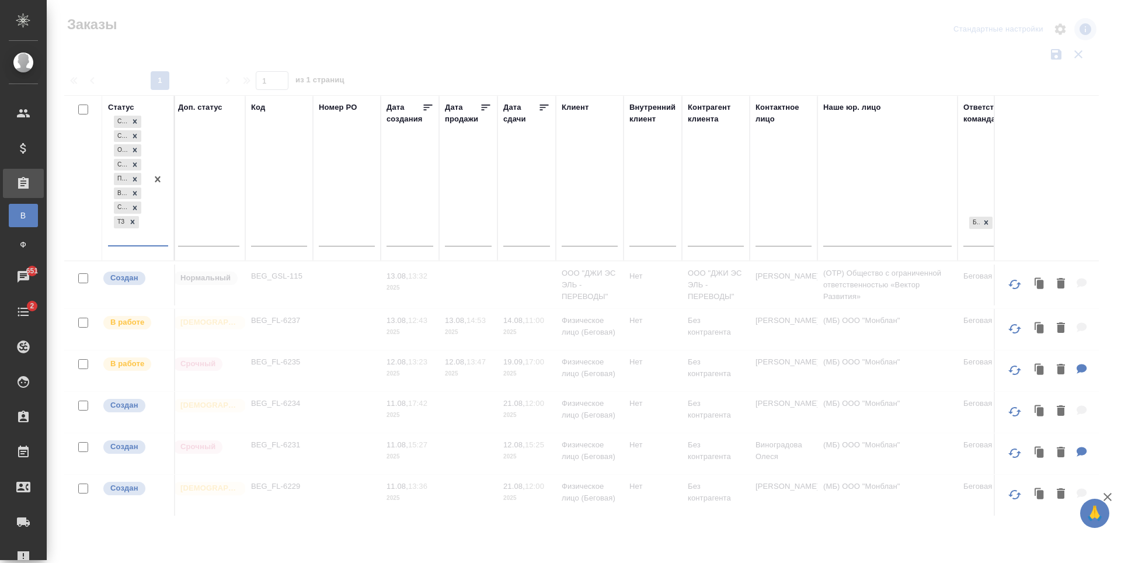
click at [165, 239] on div at bounding box center [157, 179] width 21 height 132
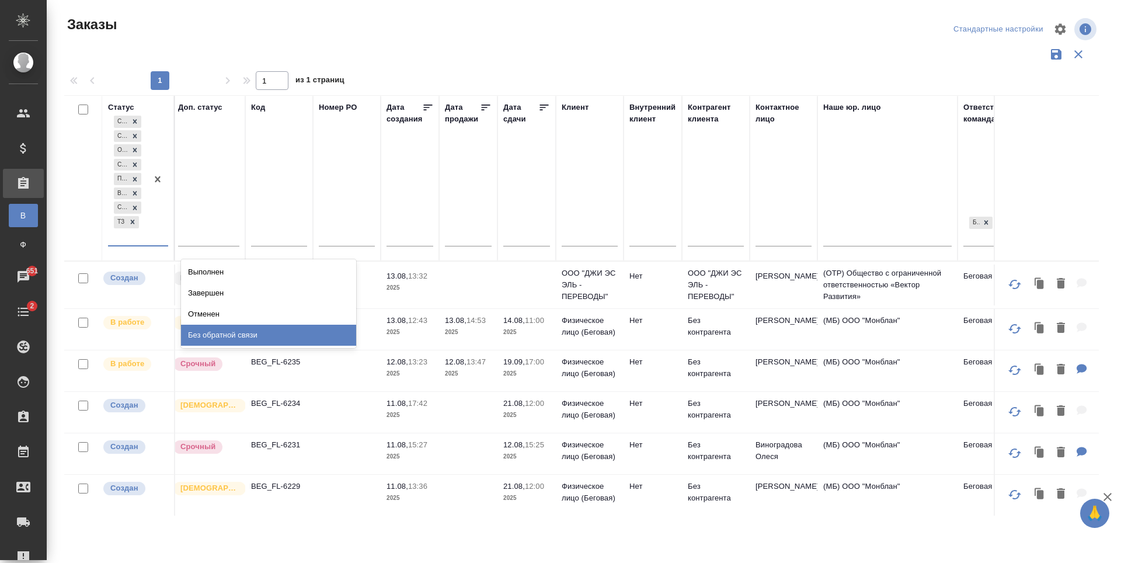
click at [232, 327] on div "Без обратной связи" at bounding box center [268, 335] width 175 height 21
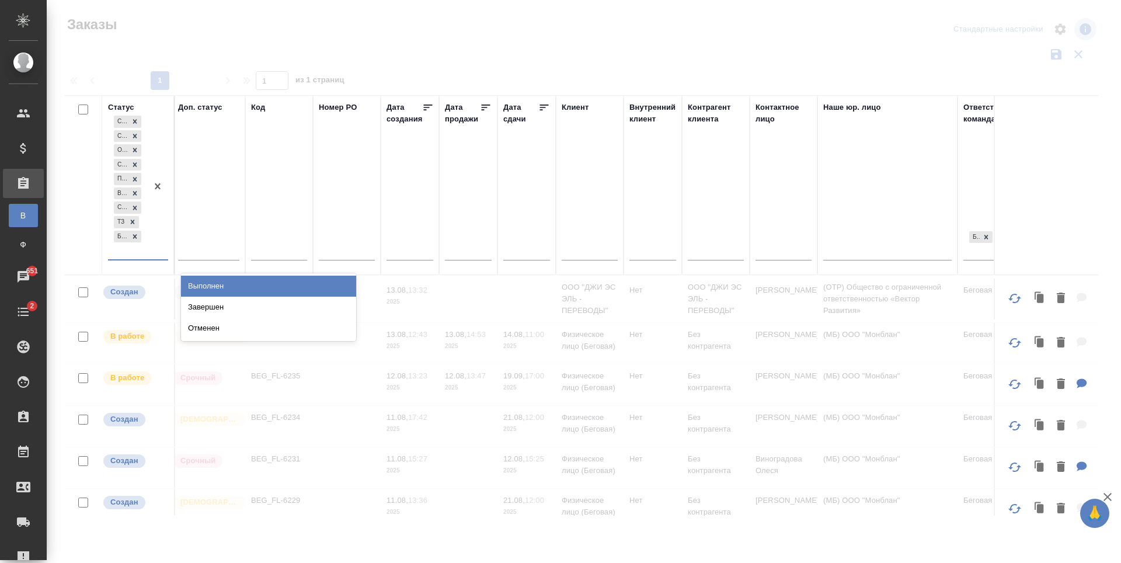
click at [161, 251] on div at bounding box center [157, 186] width 21 height 146
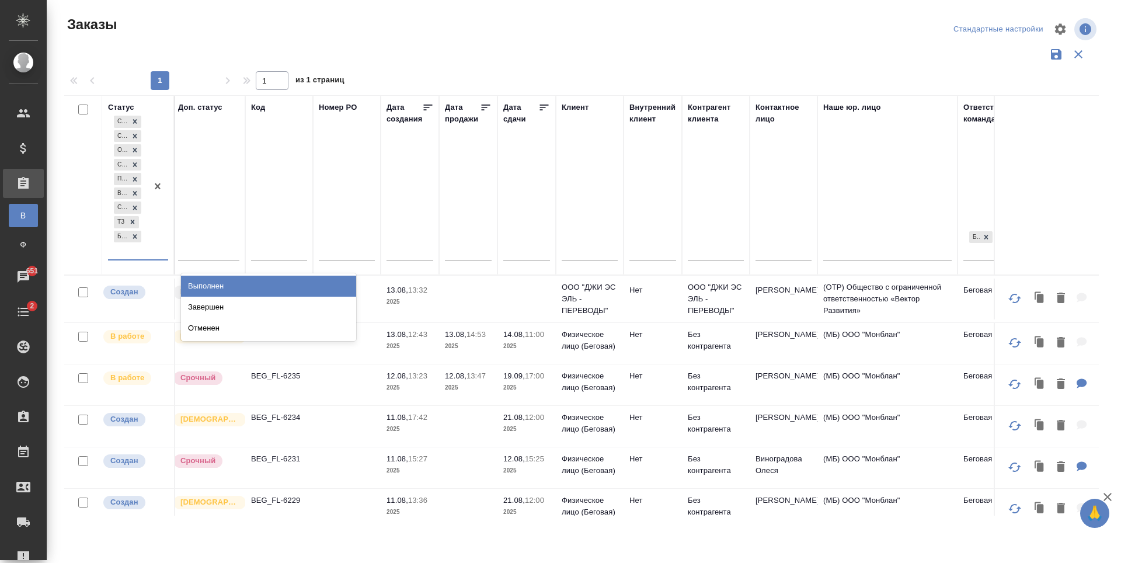
click at [233, 291] on div "Выполнен" at bounding box center [268, 286] width 175 height 21
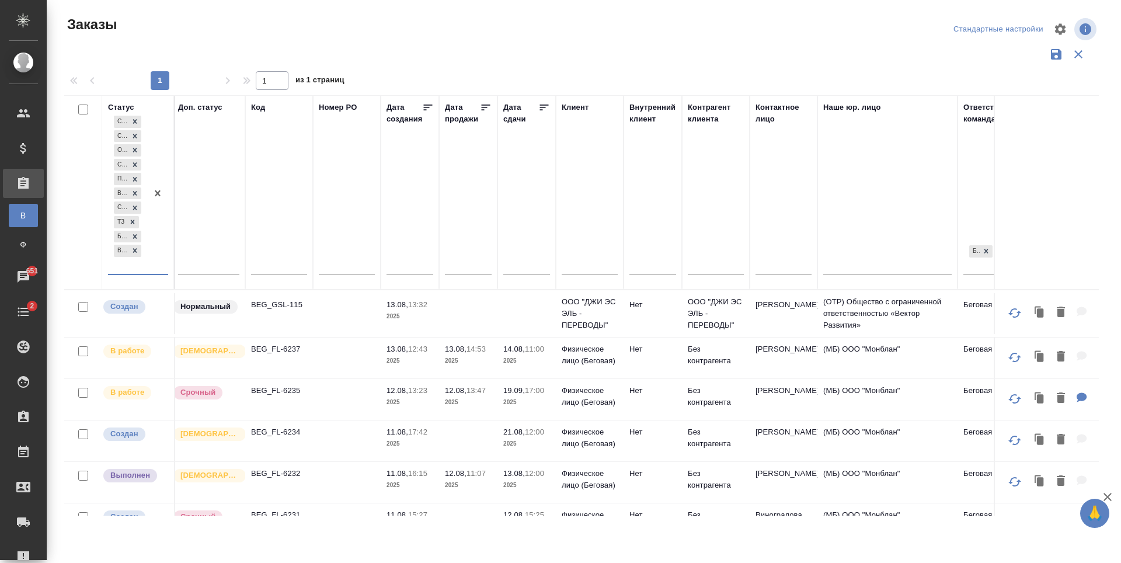
click at [1059, 55] on icon "button" at bounding box center [1056, 54] width 11 height 11
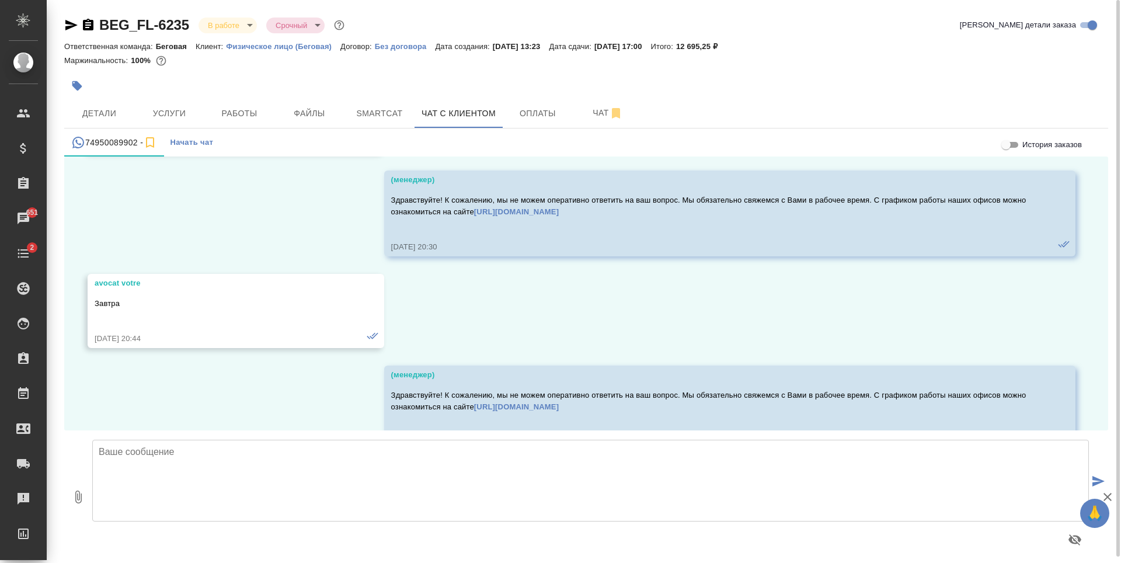
scroll to position [9246, 0]
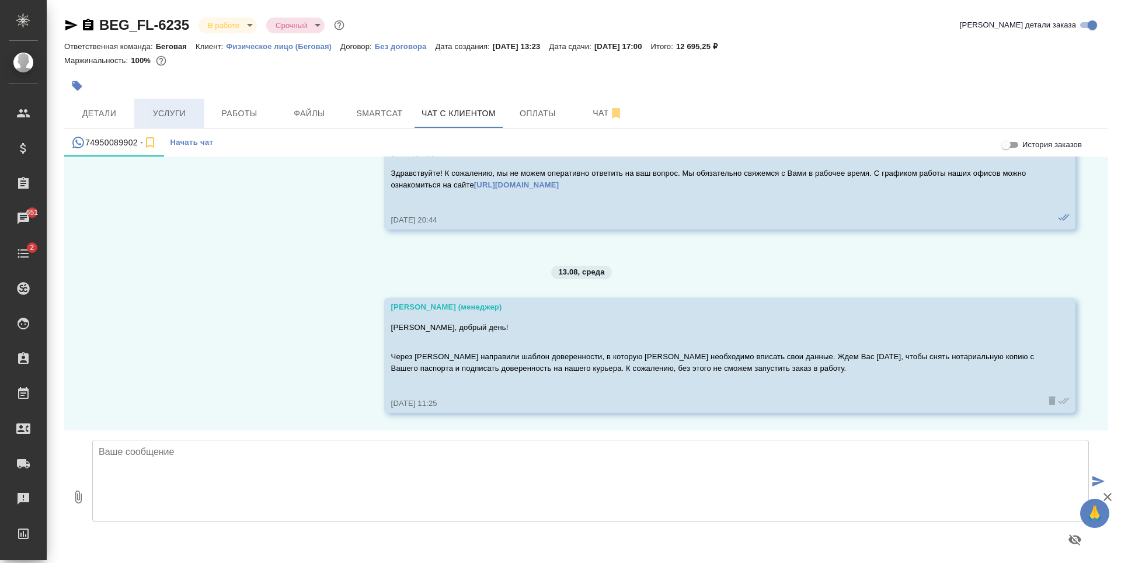
click at [181, 113] on span "Услуги" at bounding box center [169, 113] width 56 height 15
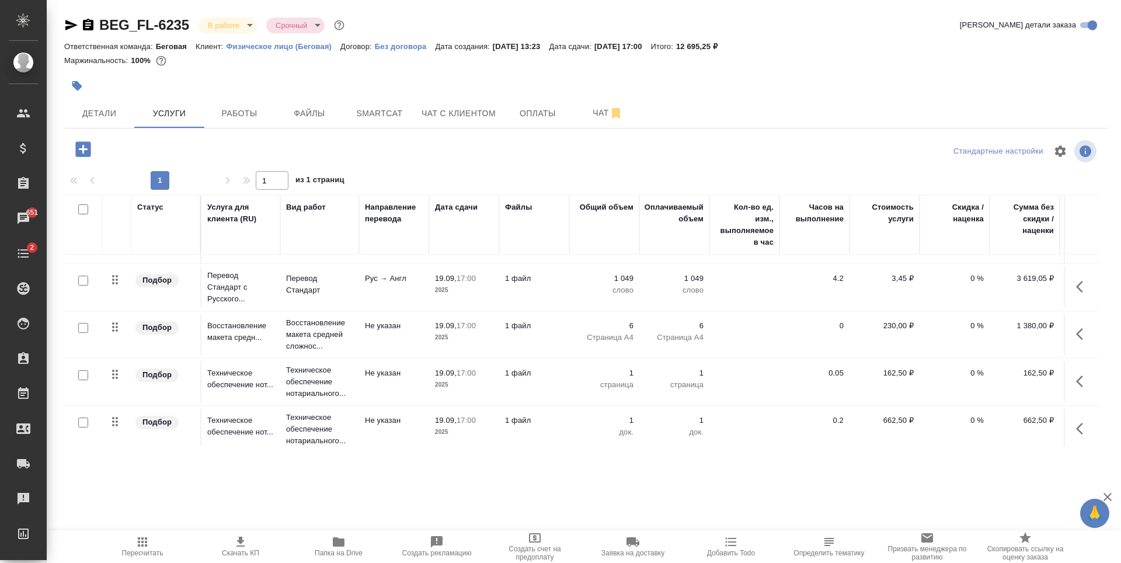
scroll to position [48, 0]
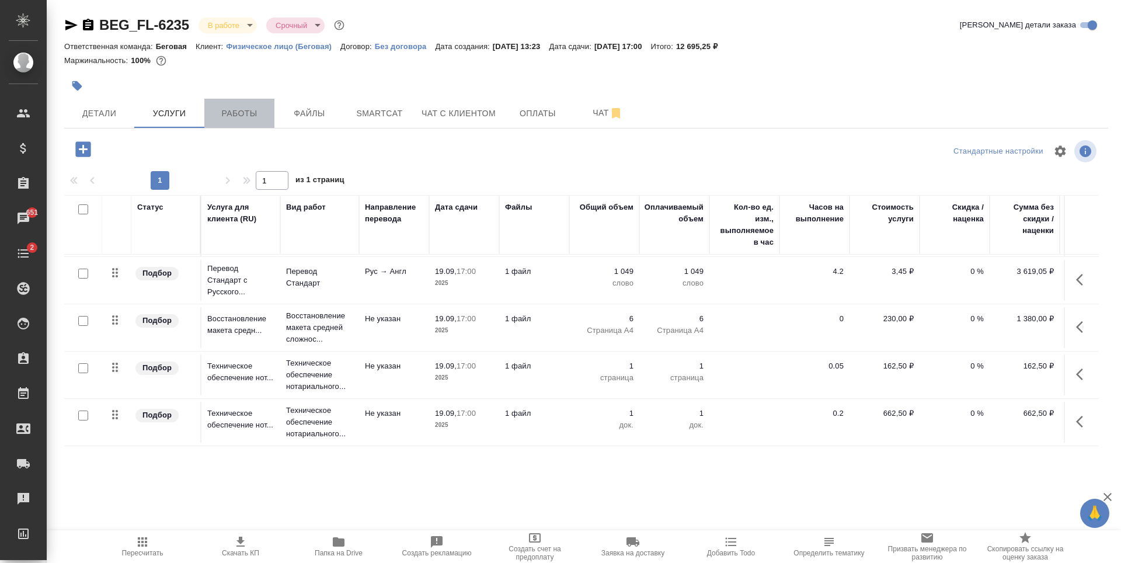
click at [235, 107] on span "Работы" at bounding box center [239, 113] width 56 height 15
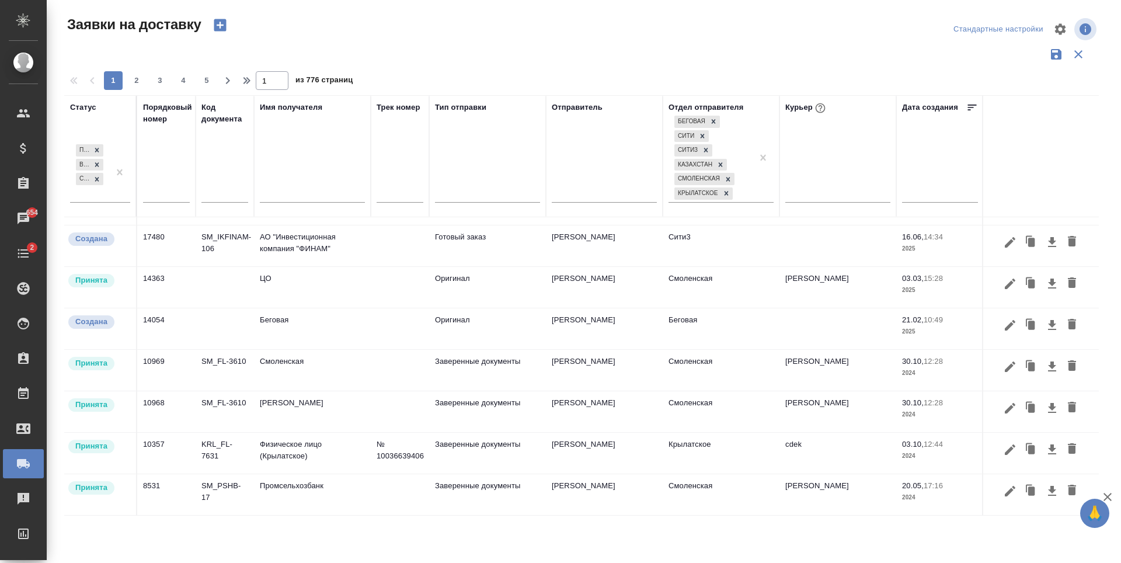
scroll to position [126, 0]
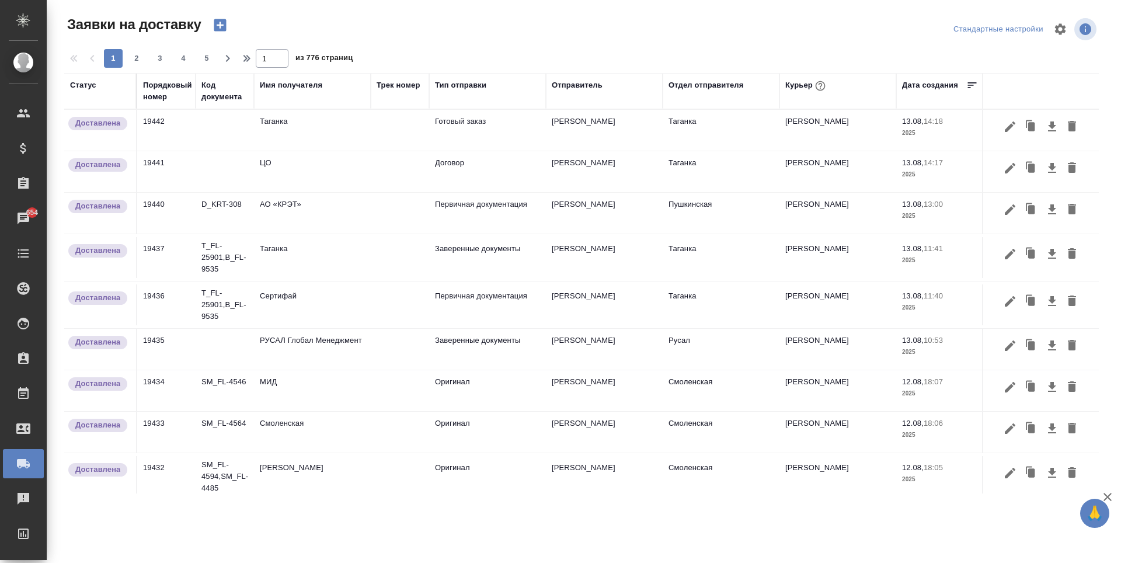
click at [89, 86] on div "Статус" at bounding box center [83, 85] width 26 height 12
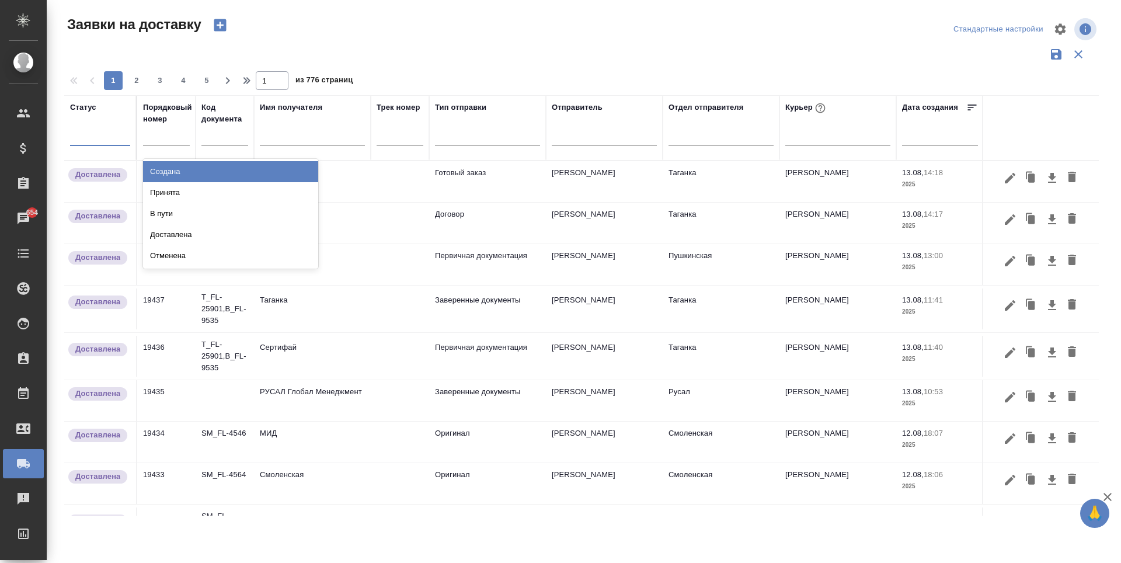
click at [105, 143] on div at bounding box center [100, 135] width 60 height 22
click at [194, 176] on div "Создана" at bounding box center [230, 171] width 175 height 21
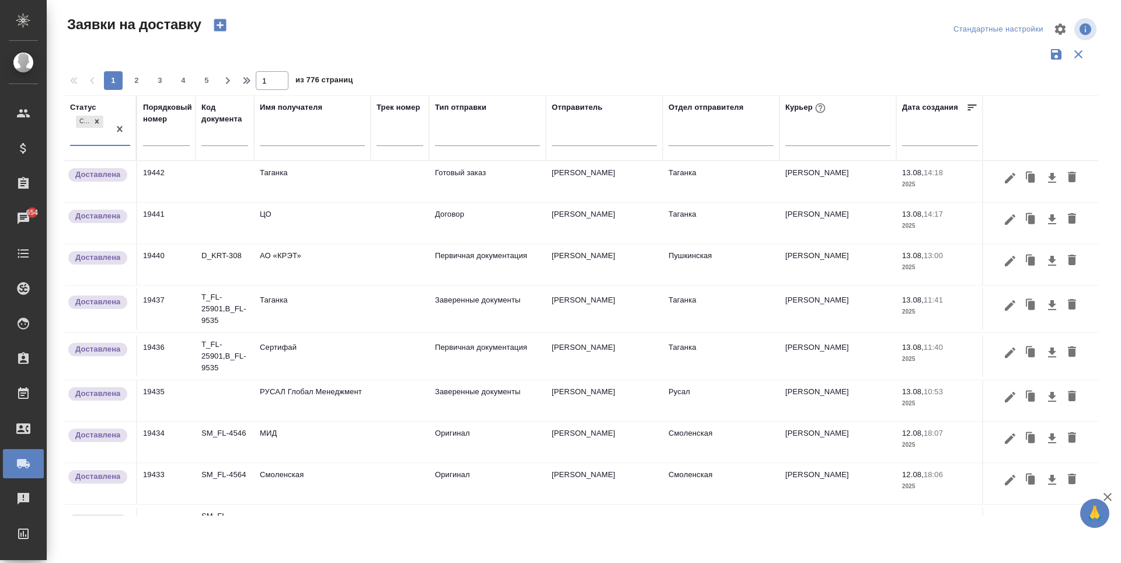
click at [108, 142] on div "Создана" at bounding box center [89, 129] width 39 height 32
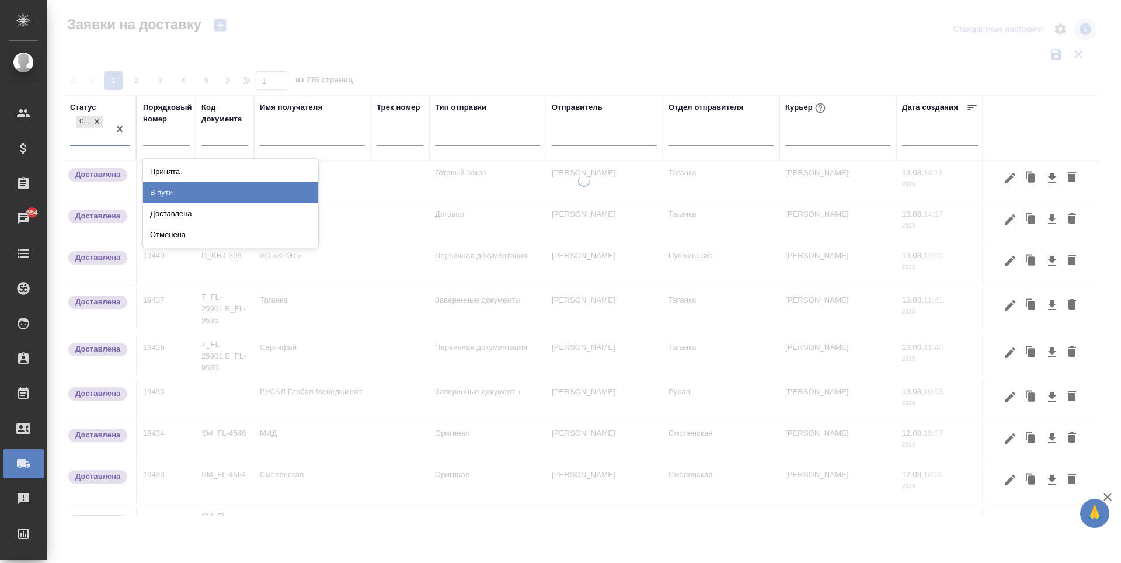
click at [204, 196] on div "В пути" at bounding box center [230, 192] width 175 height 21
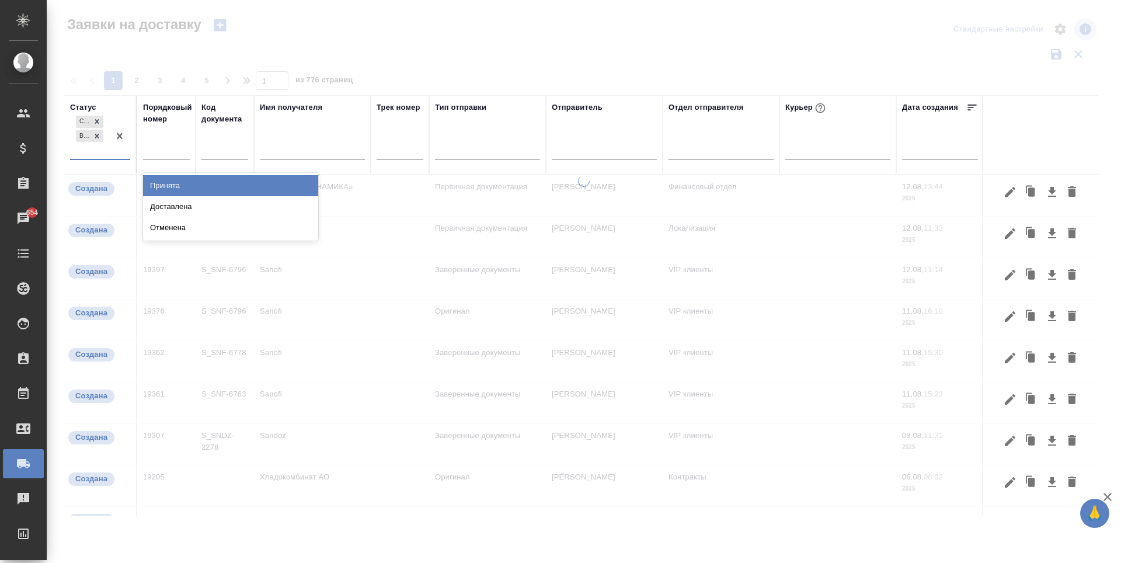
click at [179, 176] on div "Принята" at bounding box center [230, 185] width 175 height 21
click at [715, 148] on div "Отдел отправителя" at bounding box center [721, 135] width 105 height 67
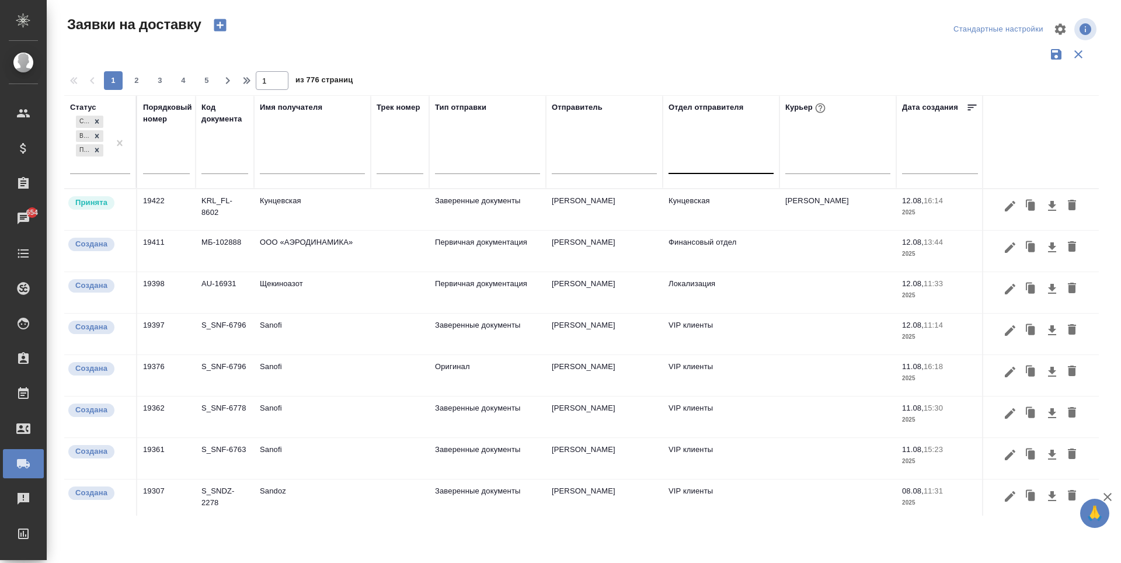
click at [732, 166] on div at bounding box center [721, 162] width 105 height 17
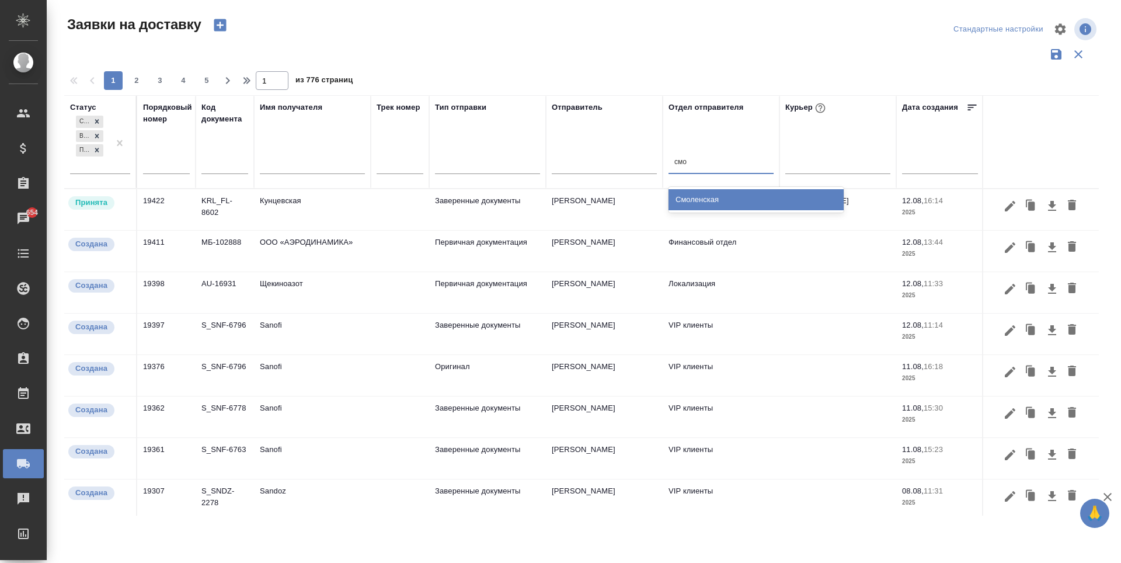
type input "смол"
click at [733, 205] on div "Смоленская" at bounding box center [756, 199] width 175 height 21
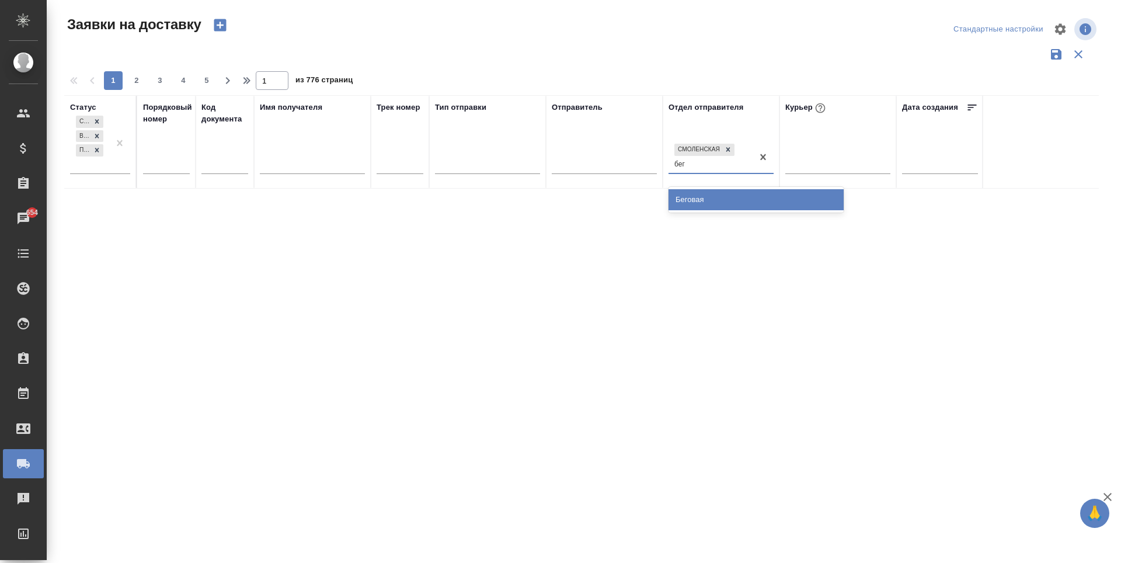
type input "бего"
click at [730, 196] on div "Беговая" at bounding box center [756, 199] width 175 height 21
type input "сит"
click at [726, 199] on div "Сити" at bounding box center [756, 199] width 175 height 21
type input "сит"
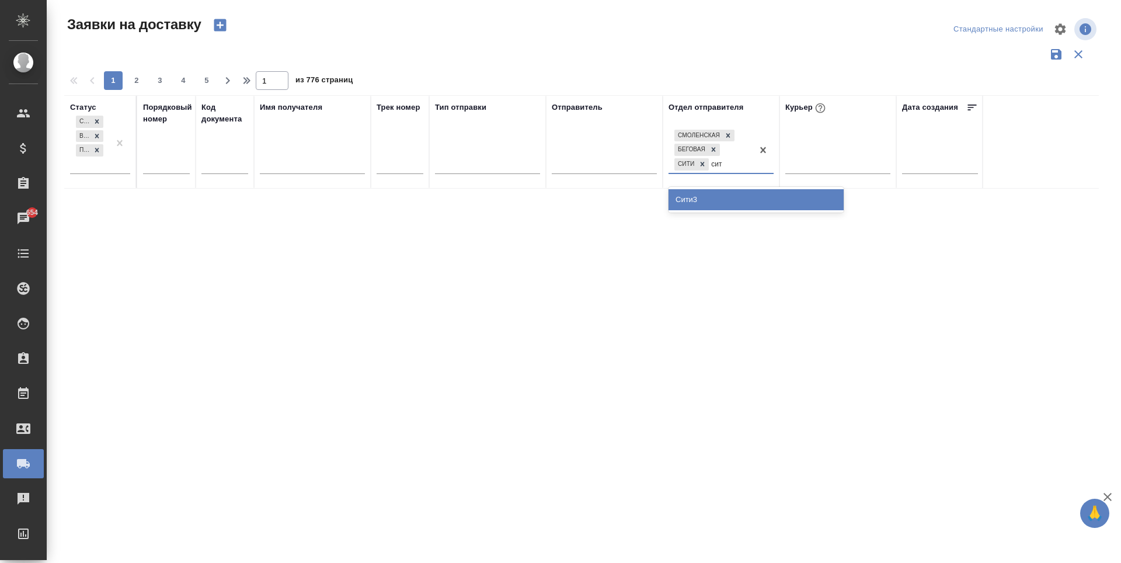
click at [726, 196] on div "Сити3" at bounding box center [756, 199] width 175 height 21
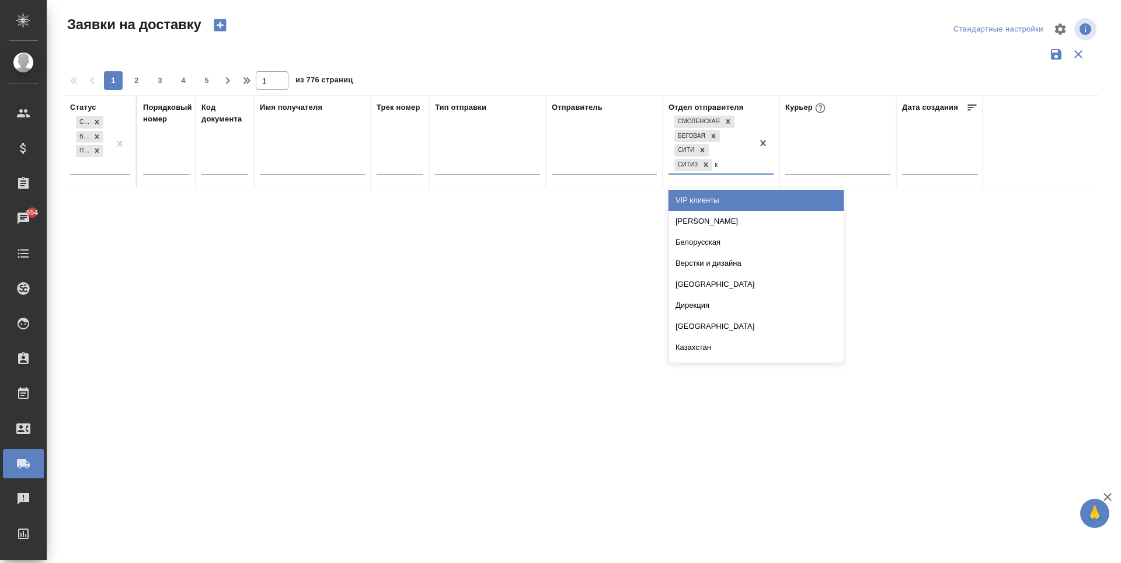
type input "кр"
click at [726, 196] on div "Кропоткинская" at bounding box center [756, 200] width 175 height 21
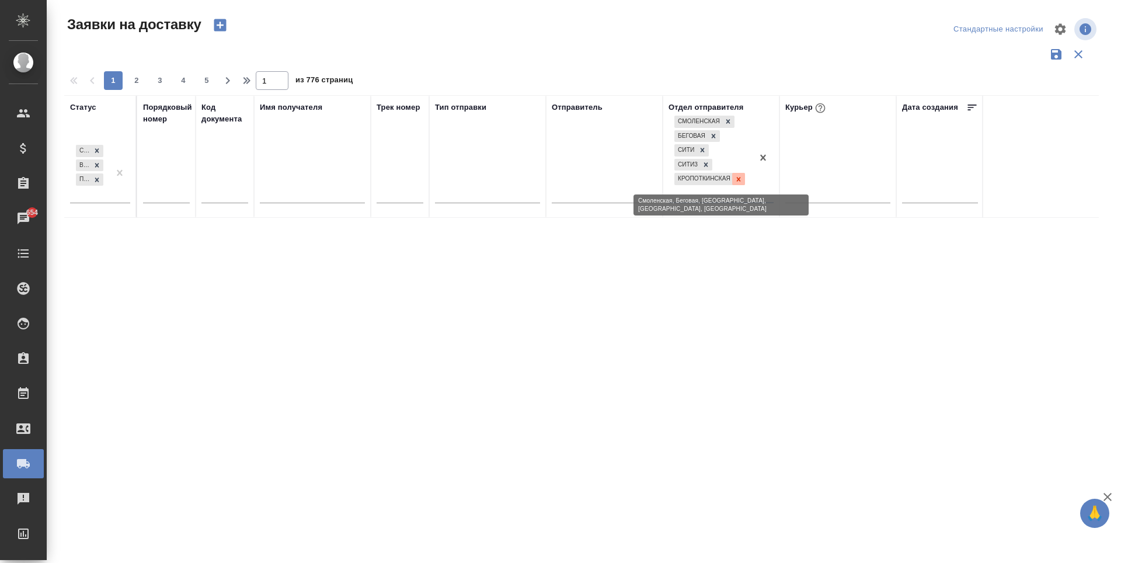
click at [739, 178] on icon at bounding box center [739, 179] width 8 height 8
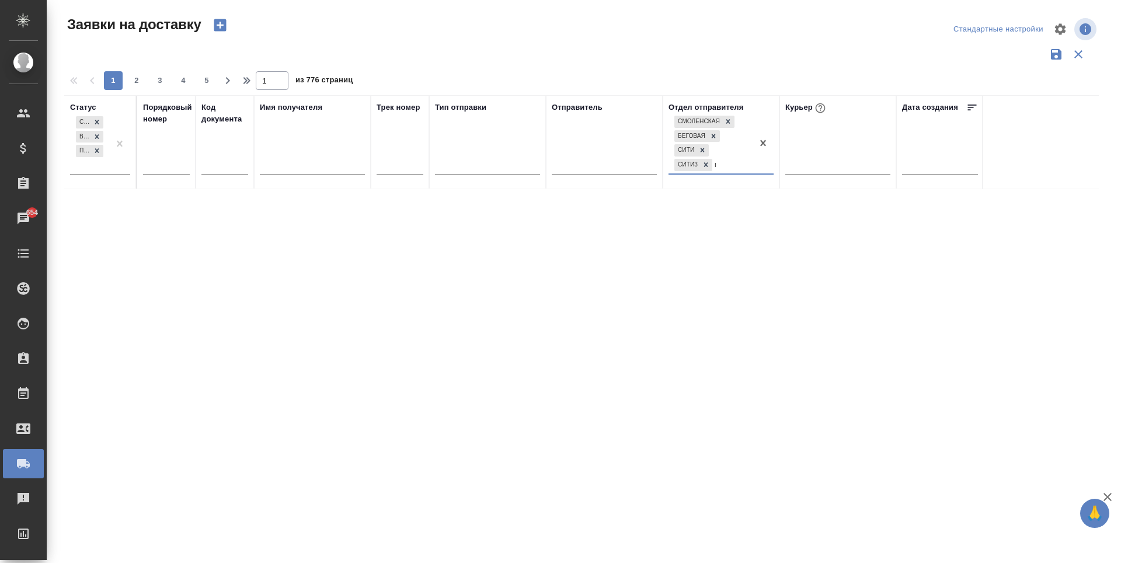
type input "кр"
click at [735, 217] on div "Крылатское" at bounding box center [756, 221] width 175 height 21
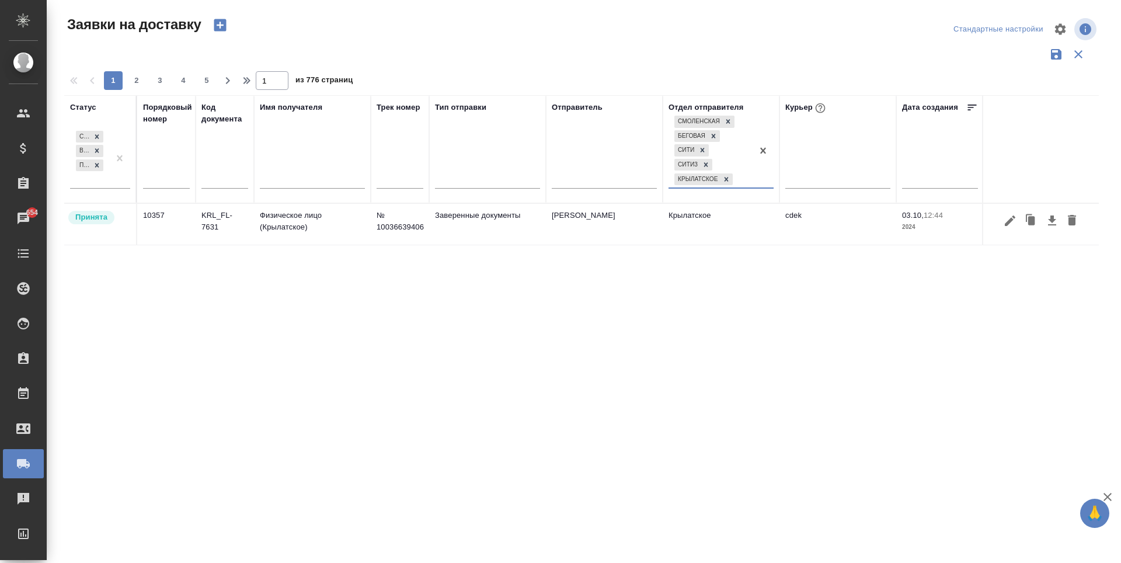
click at [741, 238] on td "Крылатское" at bounding box center [721, 224] width 117 height 41
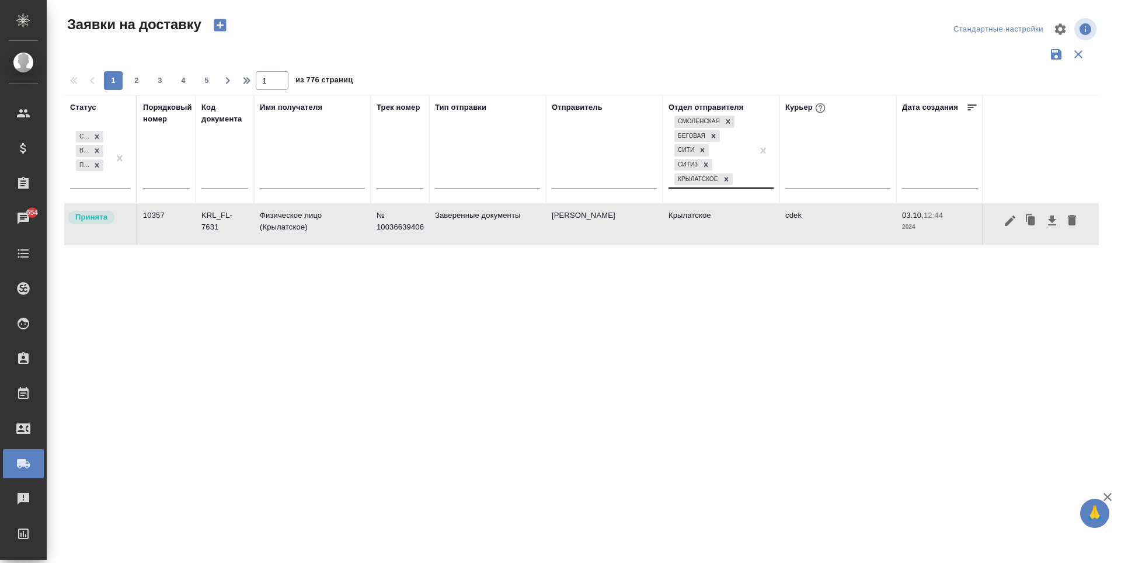
click at [741, 238] on td "Крылатское" at bounding box center [721, 224] width 117 height 41
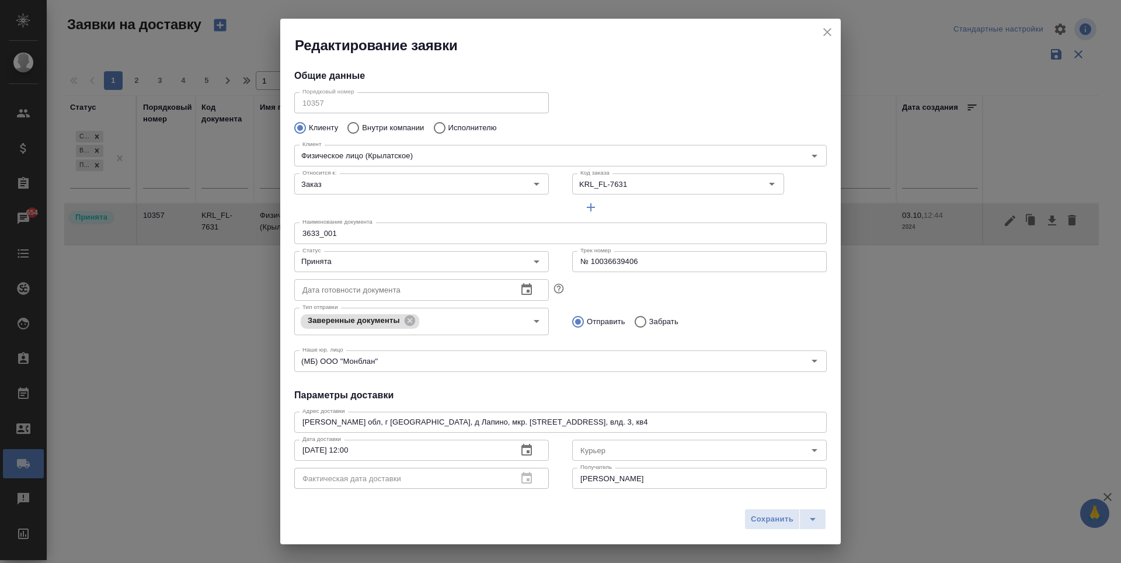
type input "cdek"
type input "Сергей Георгиевич Железняков"
type input "+79163533226"
click at [535, 262] on icon "Open" at bounding box center [537, 262] width 14 height 14
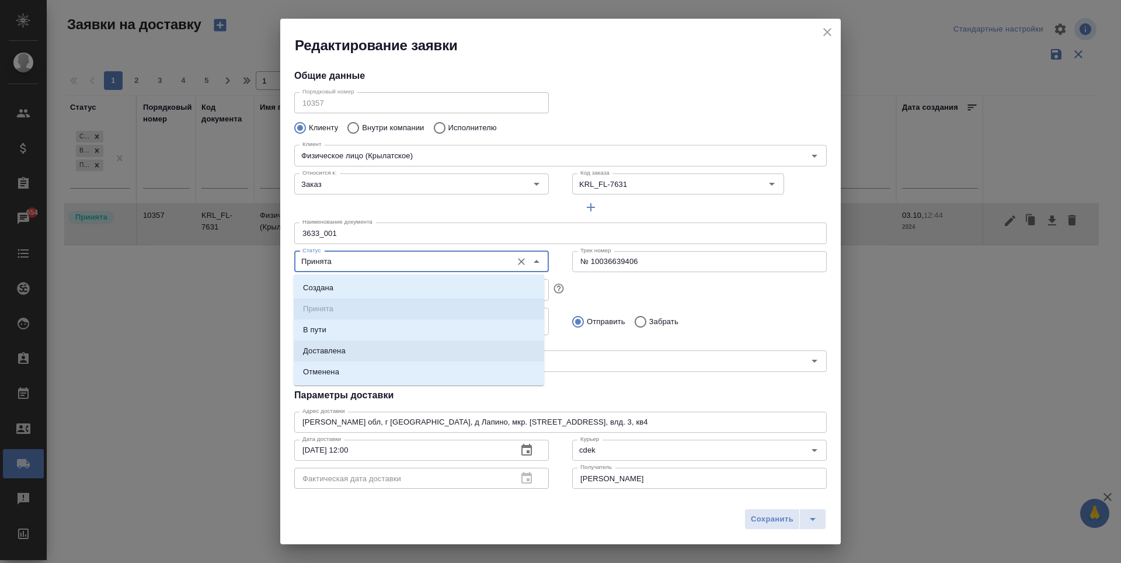
click at [381, 343] on li "Доставлена" at bounding box center [419, 350] width 251 height 21
type input "Доставлена"
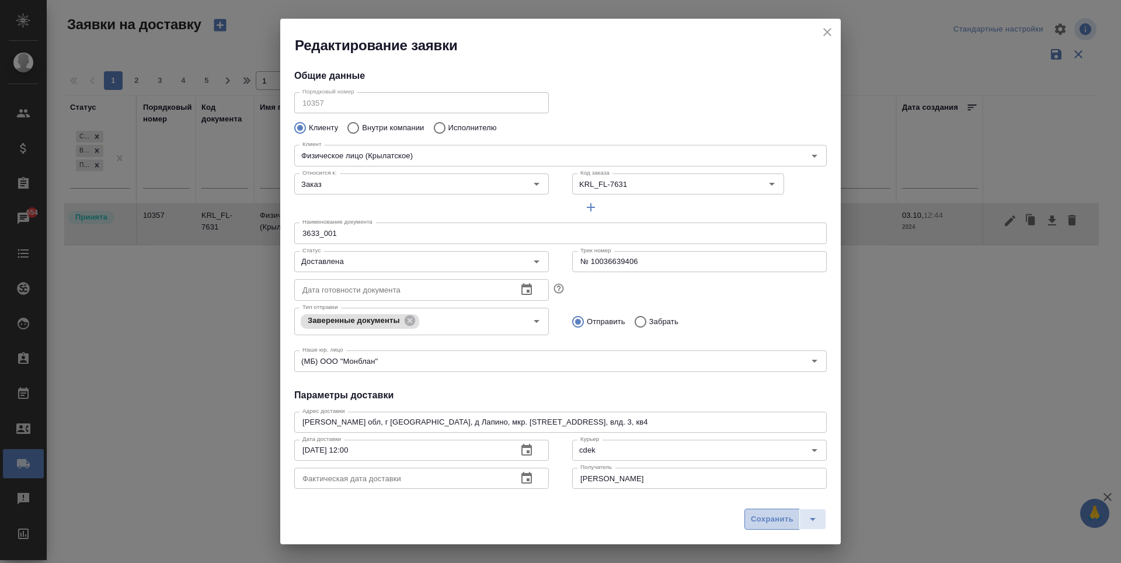
click at [777, 527] on button "Сохранить" at bounding box center [772, 519] width 55 height 21
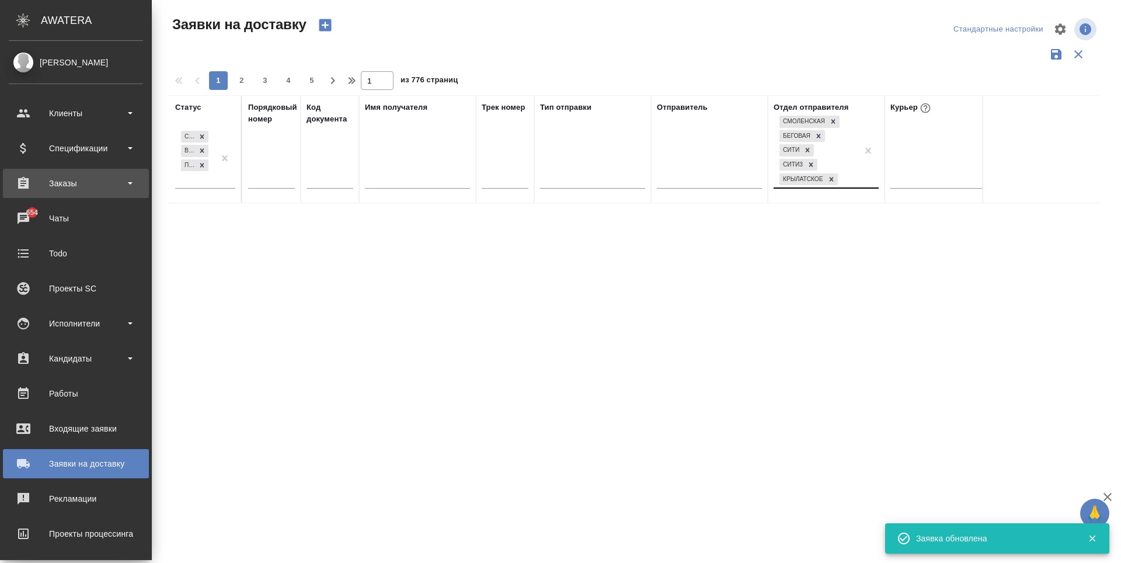
click at [72, 180] on div "Заказы" at bounding box center [76, 184] width 134 height 18
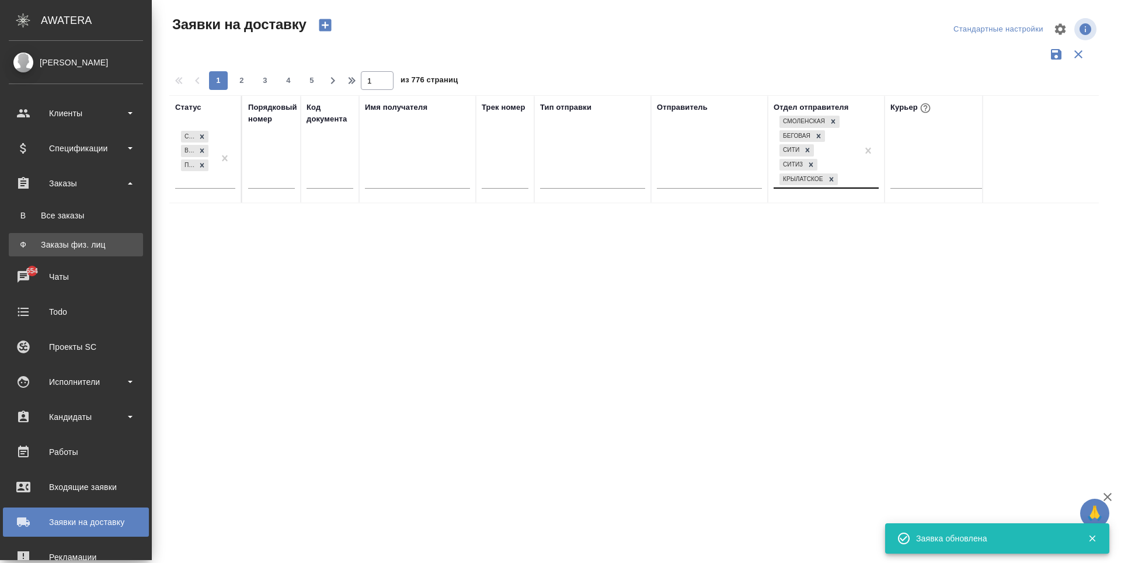
click at [96, 251] on link "Ф Заказы физ. лиц" at bounding box center [76, 244] width 134 height 23
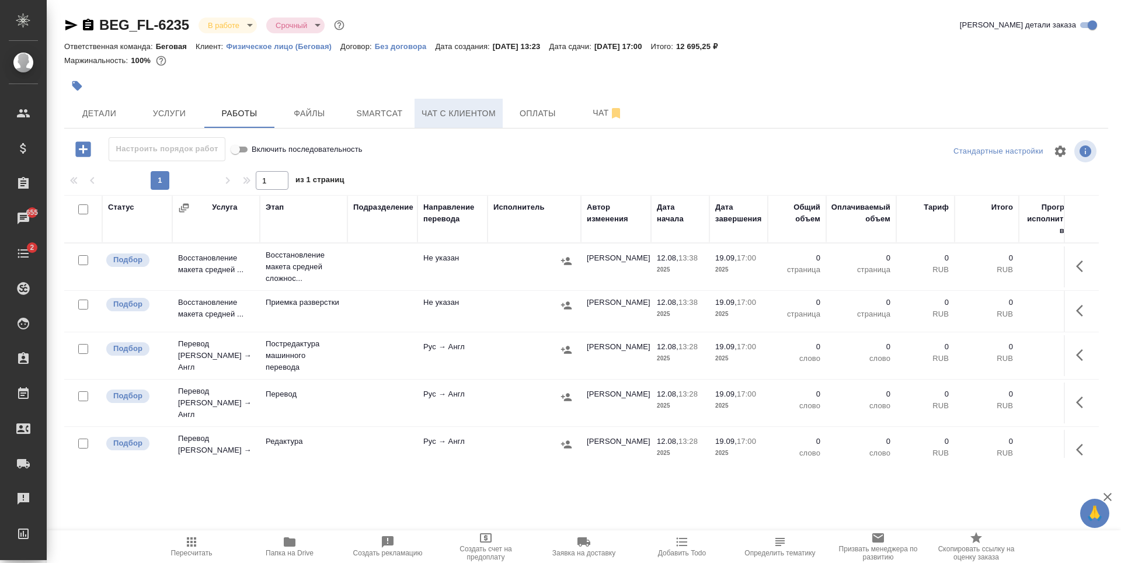
click at [420, 112] on button "Чат с клиентом" at bounding box center [459, 113] width 88 height 29
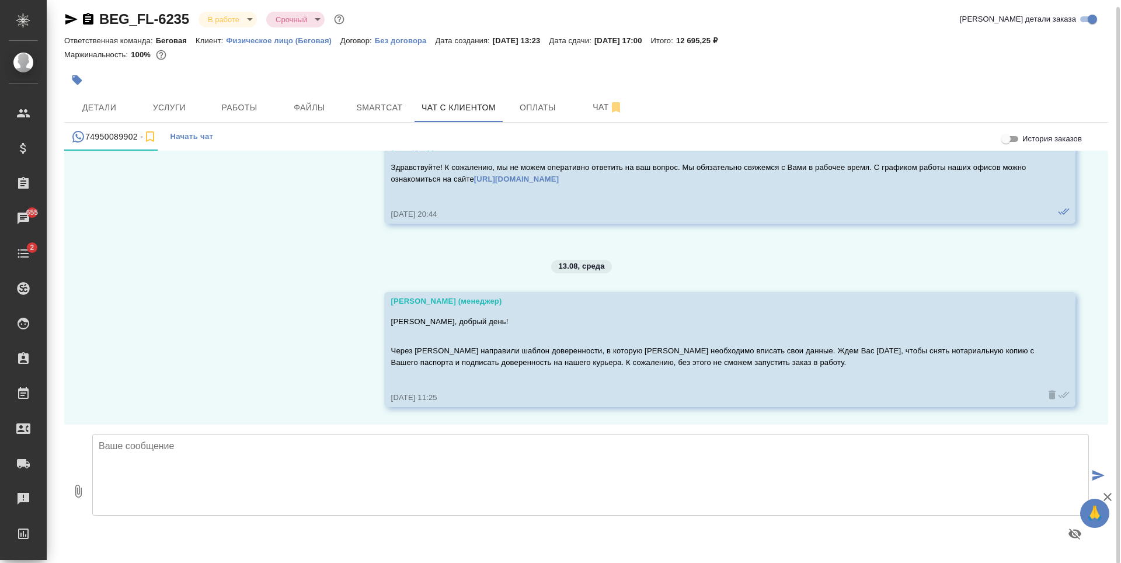
scroll to position [6, 0]
